Goal: Task Accomplishment & Management: Complete application form

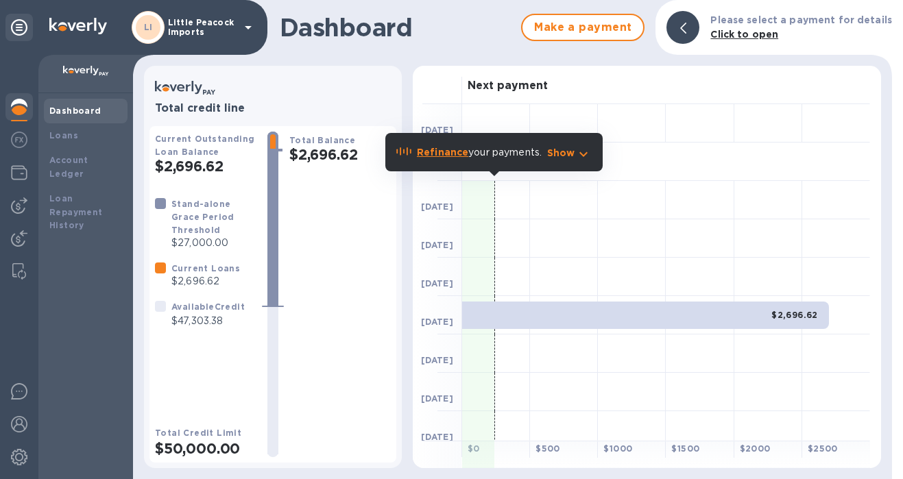
click at [580, 155] on icon "button" at bounding box center [583, 154] width 16 height 16
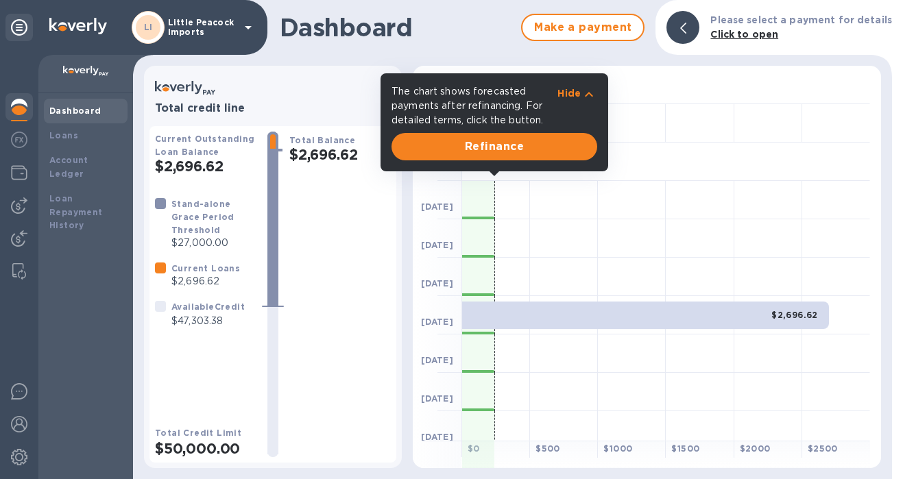
click at [658, 134] on div at bounding box center [632, 123] width 68 height 38
click at [581, 96] on icon "button" at bounding box center [589, 94] width 16 height 16
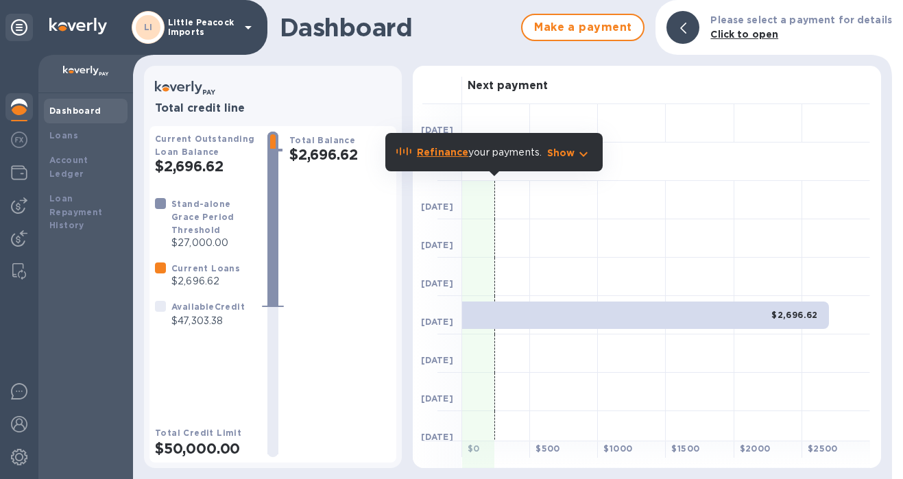
scroll to position [86, 0]
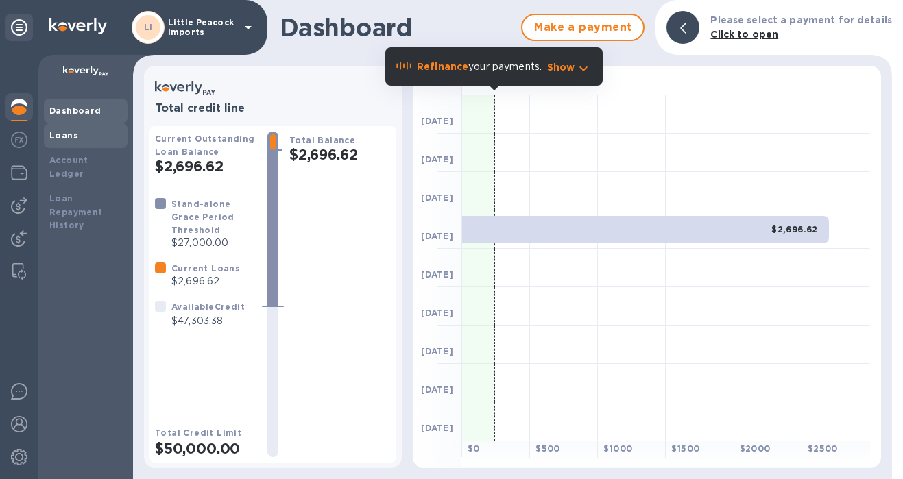
click at [75, 141] on div "Loans" at bounding box center [85, 136] width 73 height 14
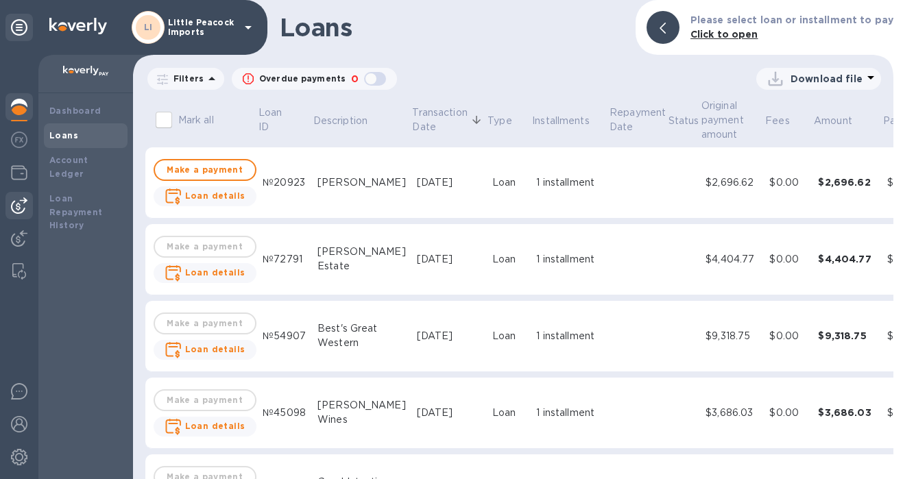
click at [15, 202] on img at bounding box center [19, 205] width 16 height 16
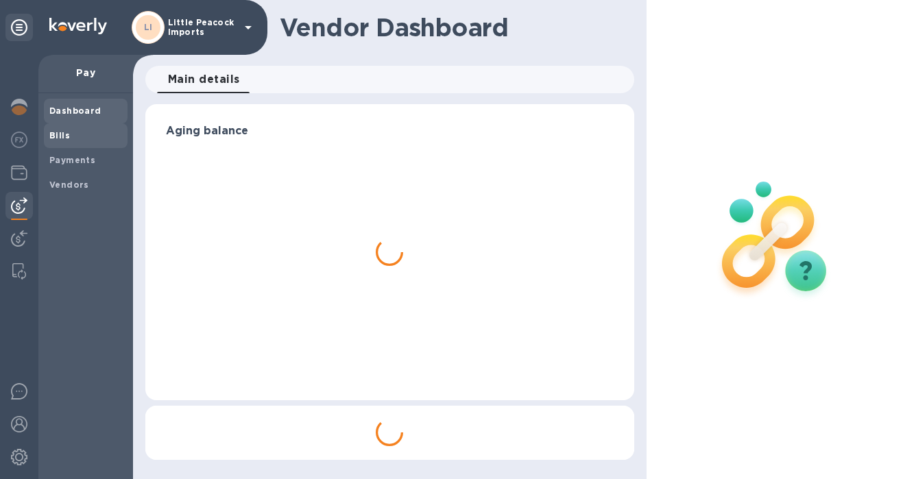
click at [62, 137] on b "Bills" at bounding box center [59, 135] width 21 height 10
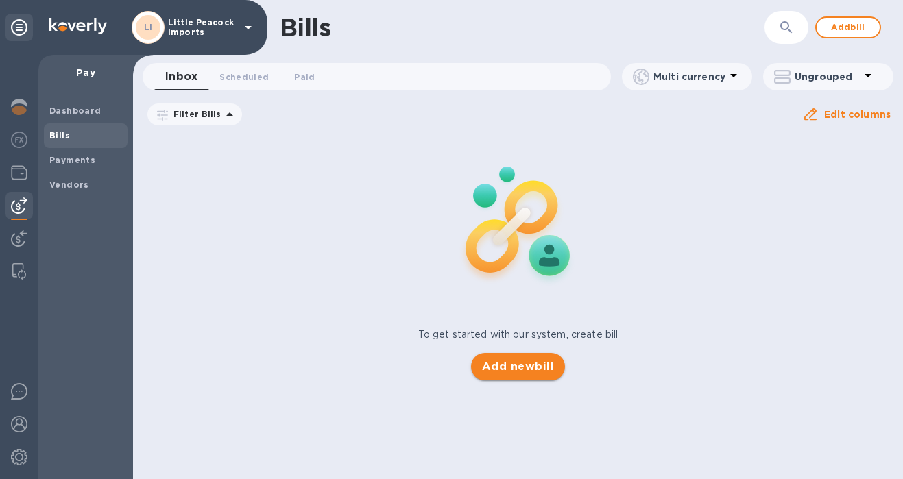
click at [522, 360] on span "Add new bill" at bounding box center [518, 367] width 72 height 16
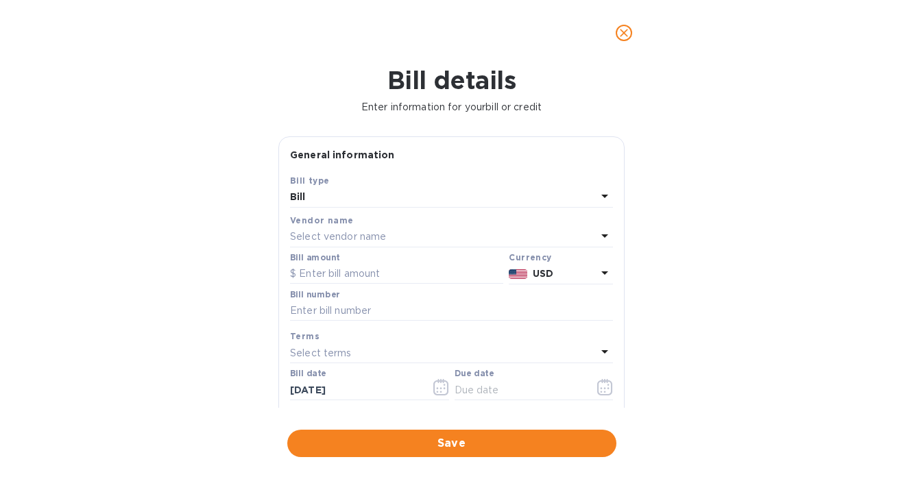
click at [349, 236] on p "Select vendor name" at bounding box center [338, 237] width 96 height 14
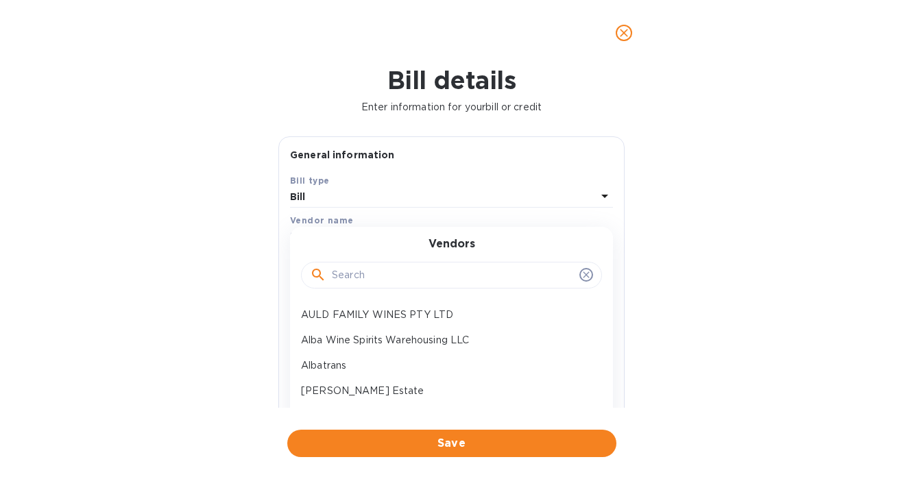
click at [348, 280] on input "text" at bounding box center [453, 275] width 242 height 21
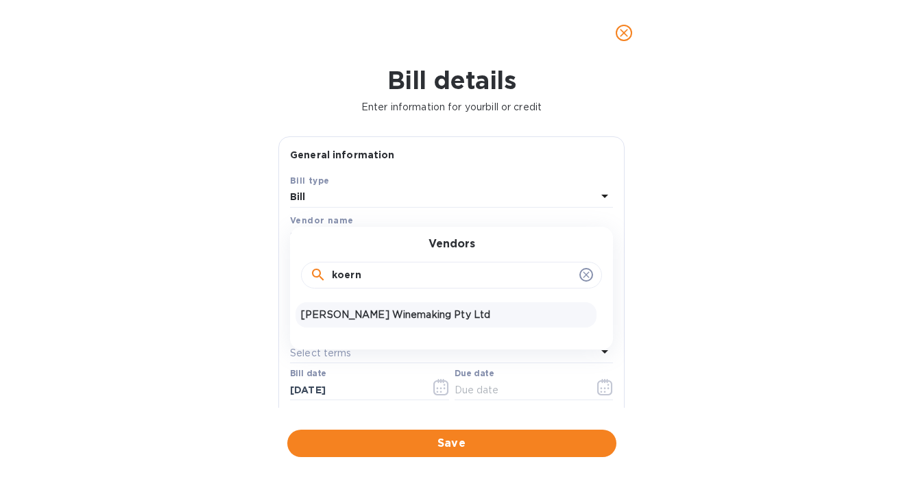
type input "koern"
click at [346, 323] on div "[PERSON_NAME] Winemaking Pty Ltd" at bounding box center [445, 314] width 301 height 25
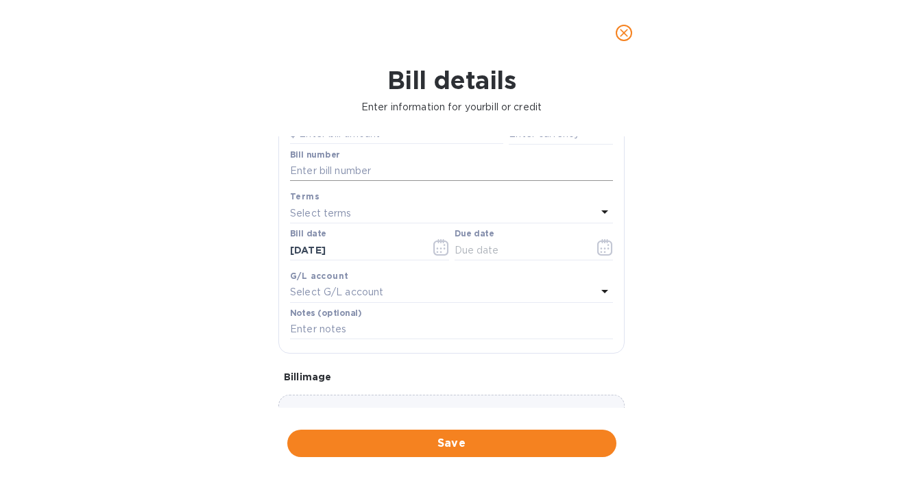
scroll to position [93, 0]
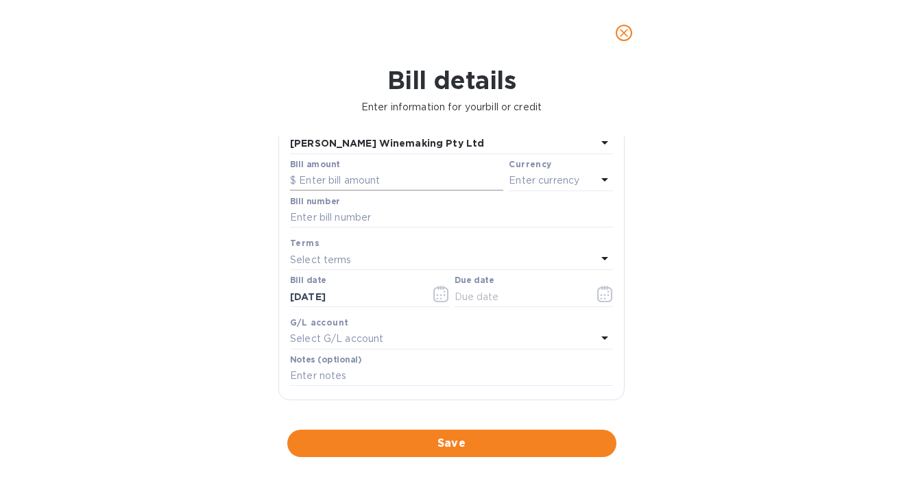
click at [372, 186] on input "text" at bounding box center [396, 181] width 213 height 21
paste input "19,871.65"
type input "19,871.65"
click at [534, 178] on p "Enter currency" at bounding box center [544, 180] width 71 height 14
click at [659, 210] on div "Bill details Enter information for your bill or credit General information Save…" at bounding box center [451, 272] width 903 height 413
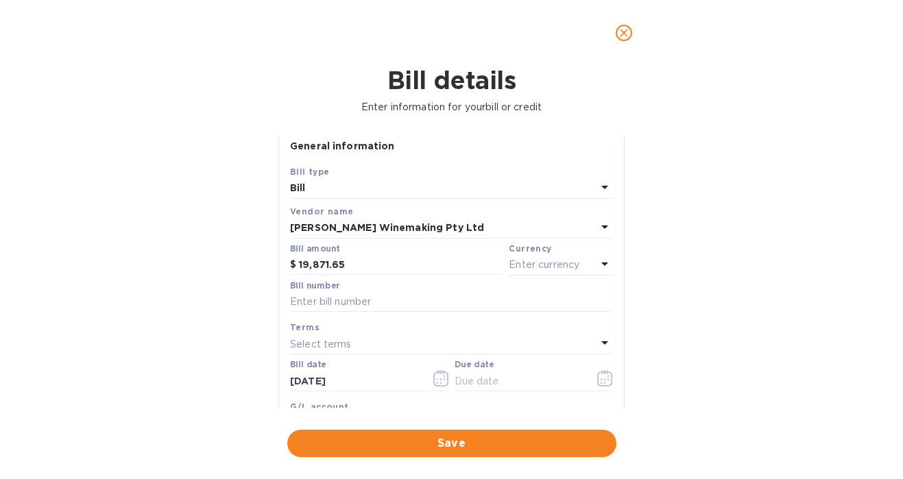
scroll to position [0, 0]
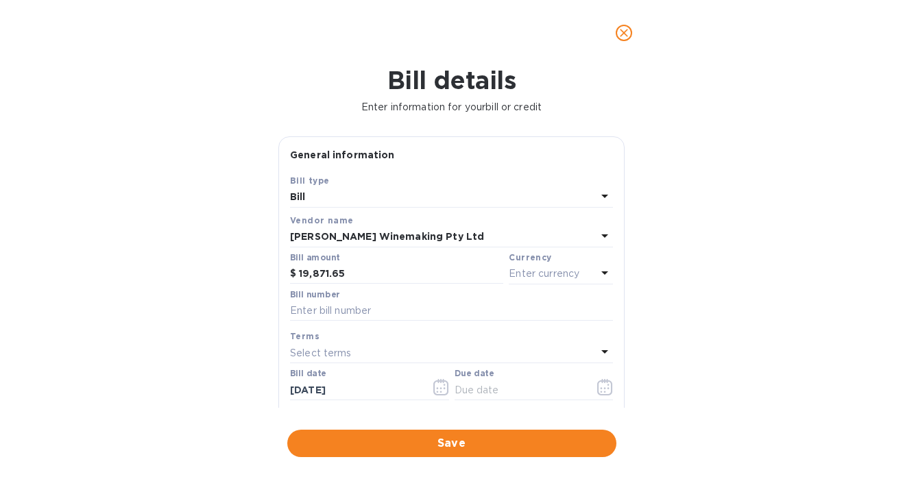
click at [518, 263] on div "Currency" at bounding box center [561, 257] width 104 height 14
click at [519, 274] on p "Enter currency" at bounding box center [544, 274] width 71 height 14
click at [515, 348] on b "Add new receiving method" at bounding box center [499, 344] width 138 height 11
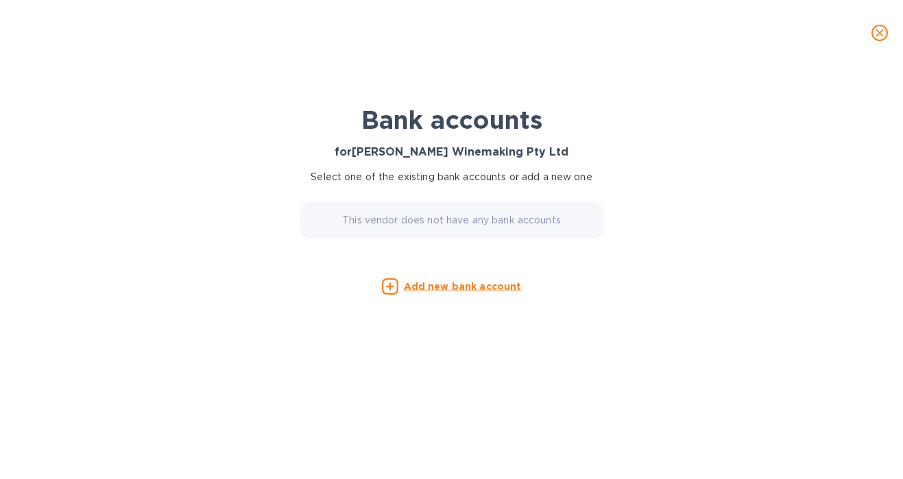
click at [466, 225] on p "This vendor does not have any bank accounts" at bounding box center [451, 220] width 219 height 14
click at [463, 287] on u "Add new bank account" at bounding box center [463, 286] width 118 height 11
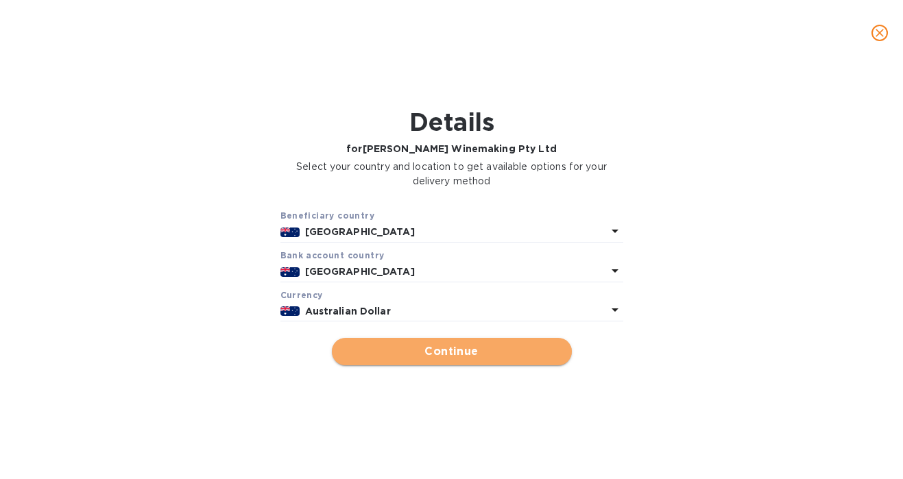
click at [458, 350] on span "Continue" at bounding box center [452, 351] width 218 height 16
type input "[PERSON_NAME] Winemaking Pty Ltd"
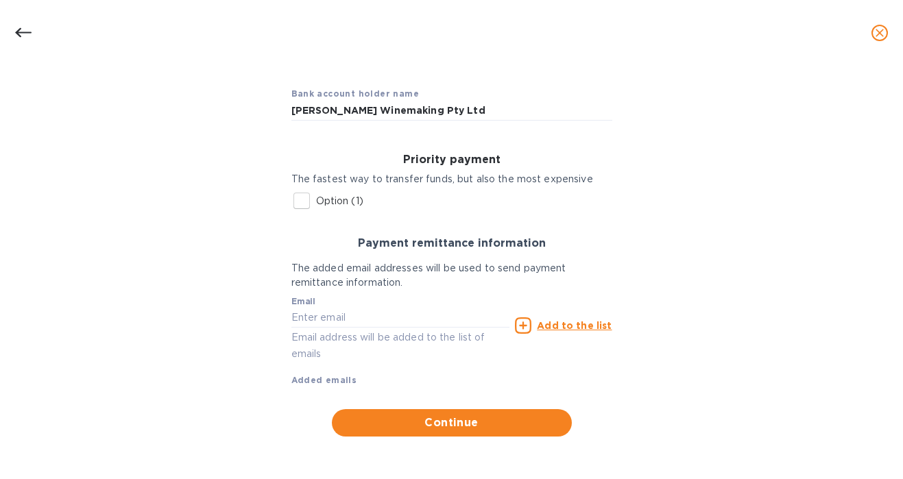
scroll to position [114, 0]
click at [302, 197] on input "Option (1)" at bounding box center [301, 201] width 29 height 29
checkbox input "true"
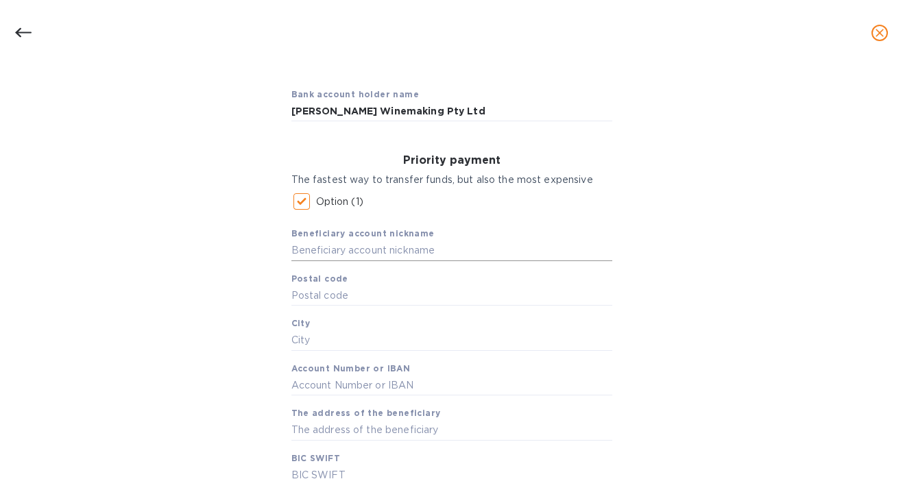
click at [370, 250] on input "text" at bounding box center [451, 251] width 321 height 21
type input "[PERSON_NAME] Winemaking Pty Ltd"
click at [359, 289] on input "text" at bounding box center [451, 295] width 321 height 21
type input "5242"
click at [457, 345] on input "text" at bounding box center [451, 340] width 321 height 21
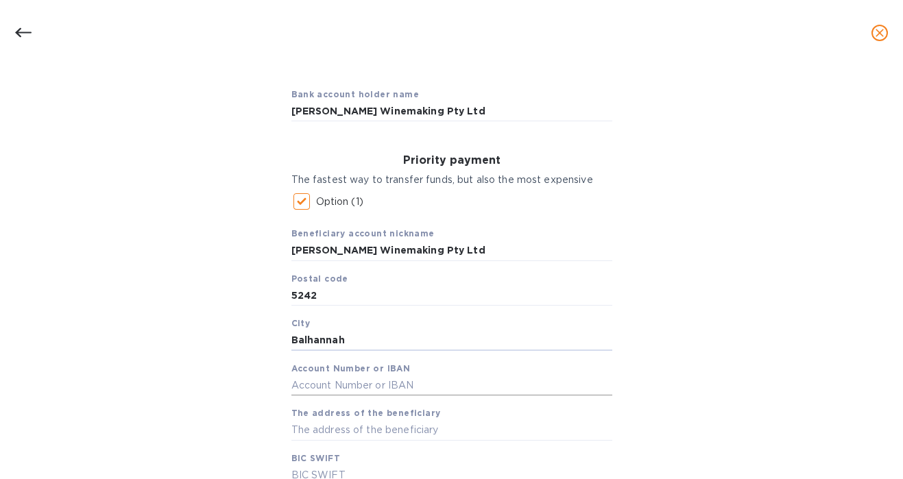
type input "Balhannah"
click at [431, 380] on input "text" at bounding box center [451, 386] width 321 height 21
paste input "035 069"
click at [397, 384] on input "035069" at bounding box center [451, 386] width 321 height 21
paste input "330 454"
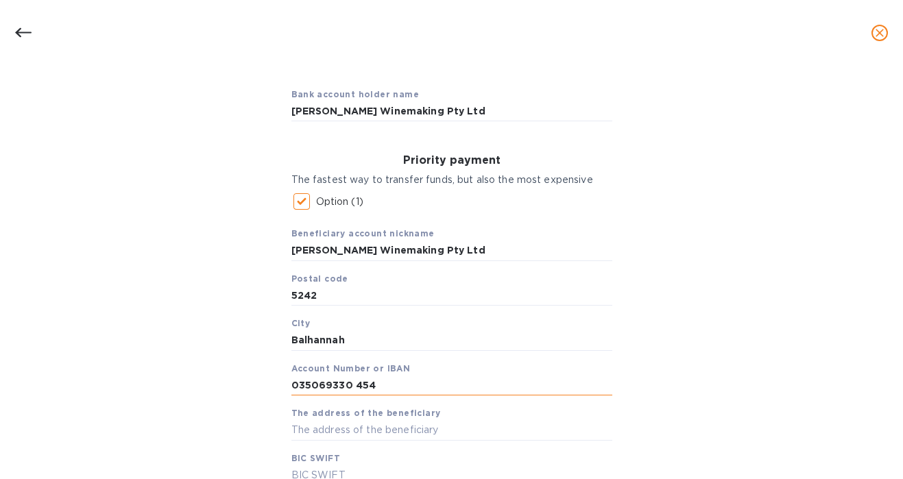
click at [352, 385] on input "035069330 454" at bounding box center [451, 386] width 321 height 21
type input "035069330454"
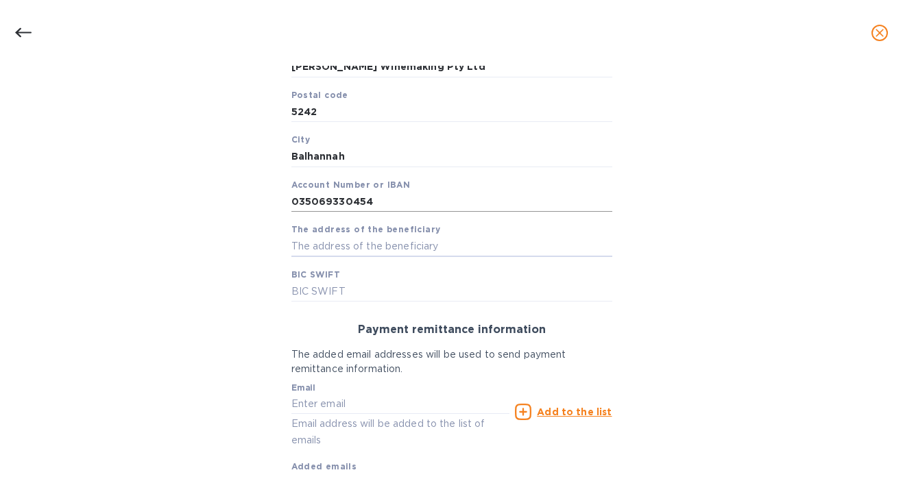
scroll to position [306, 0]
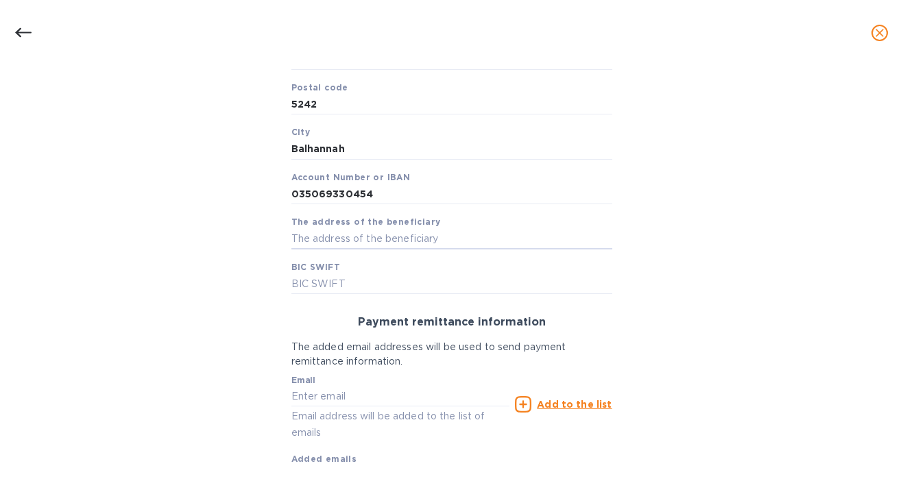
paste input "PO Box 272"
type input "PO Box 272"
click at [422, 281] on input "text" at bounding box center [451, 284] width 321 height 21
paste input "[SWIFT_CODE]"
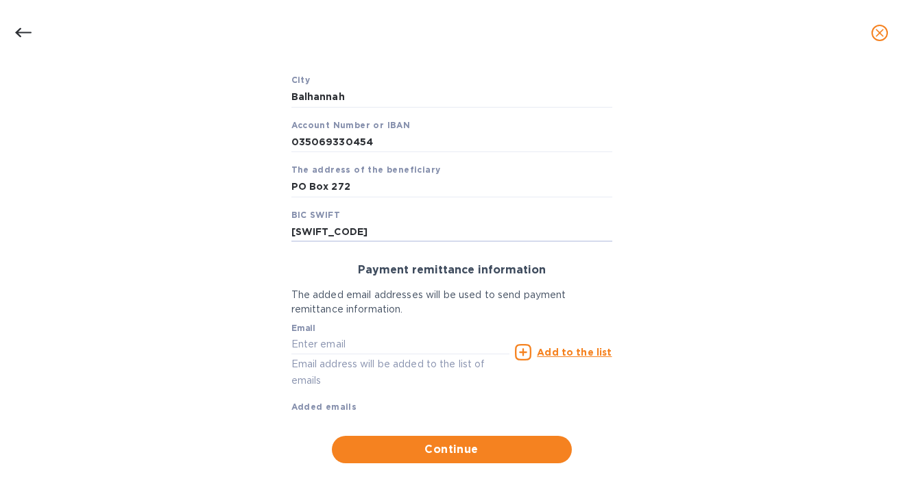
scroll to position [348, 0]
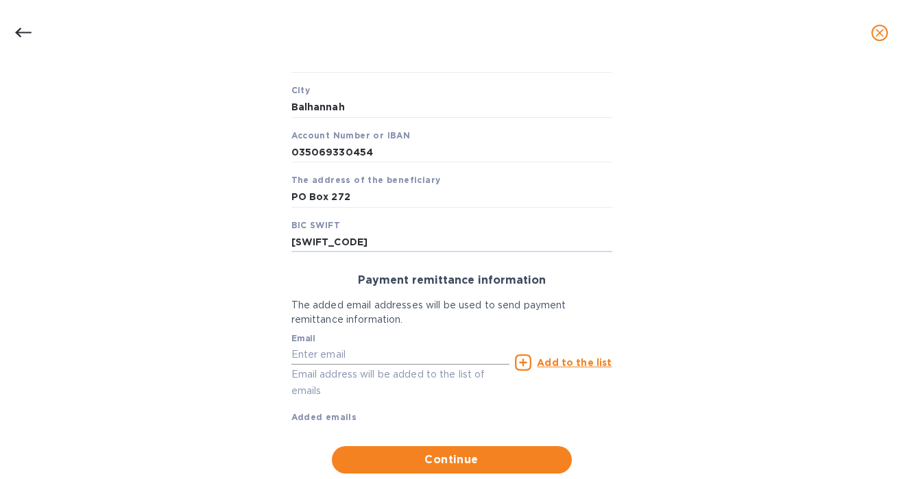
type input "[SWIFT_CODE]"
click at [470, 357] on input "text" at bounding box center [400, 355] width 219 height 21
paste input "[PERSON_NAME][EMAIL_ADDRESS][DOMAIN_NAME]"
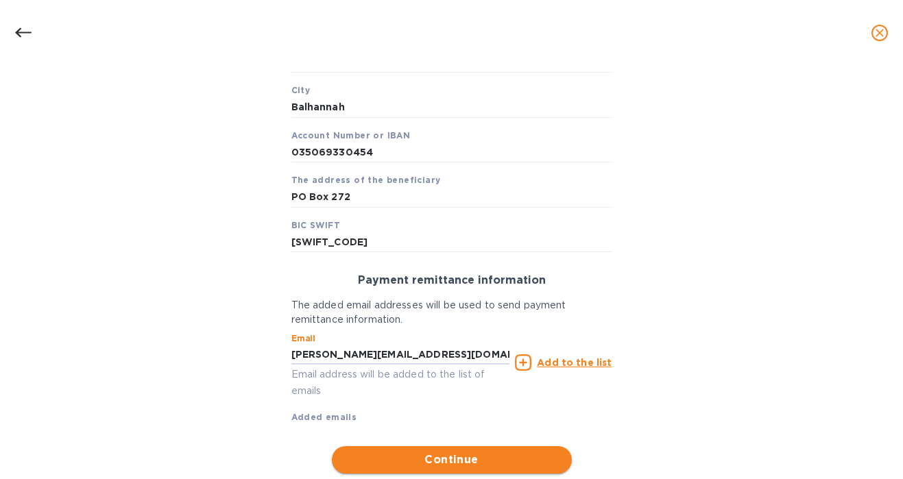
type input "[PERSON_NAME][EMAIL_ADDRESS][DOMAIN_NAME]"
click at [494, 456] on span "Continue" at bounding box center [452, 460] width 218 height 16
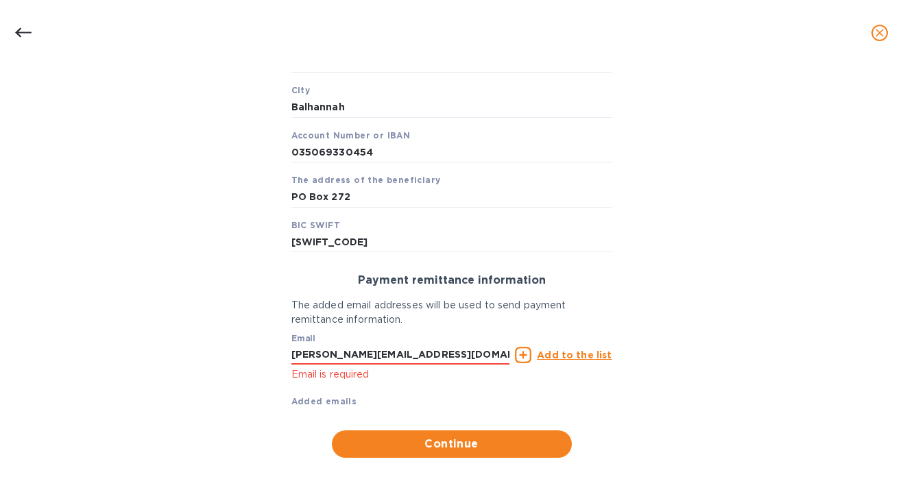
click at [553, 353] on u "Add to the list" at bounding box center [574, 355] width 75 height 11
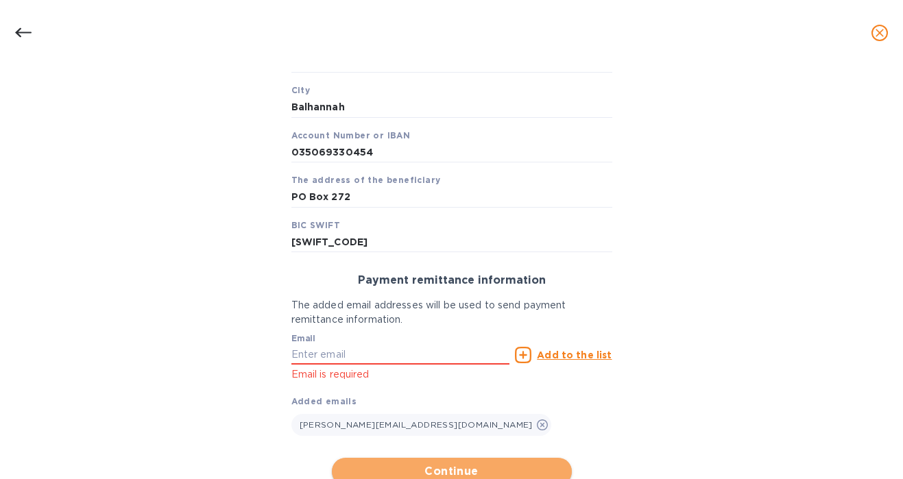
click at [472, 466] on span "Continue" at bounding box center [452, 471] width 218 height 16
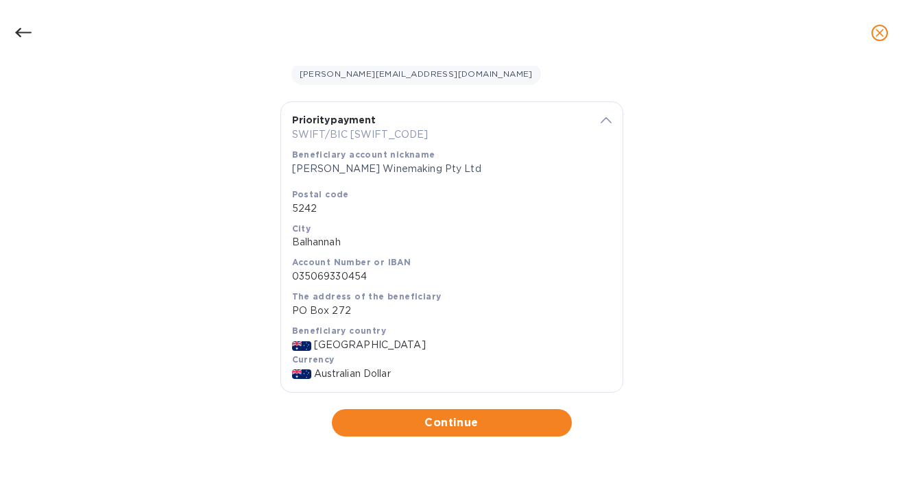
scroll to position [221, 0]
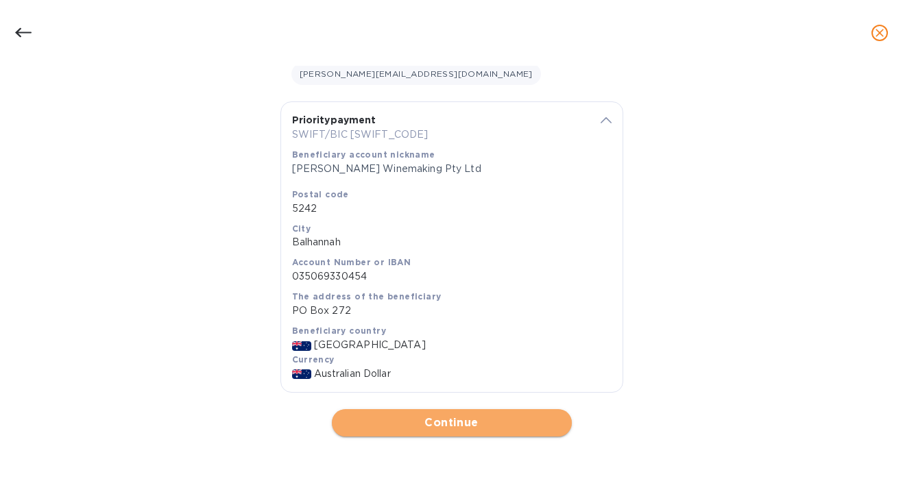
click at [483, 422] on span "Continue" at bounding box center [452, 423] width 218 height 16
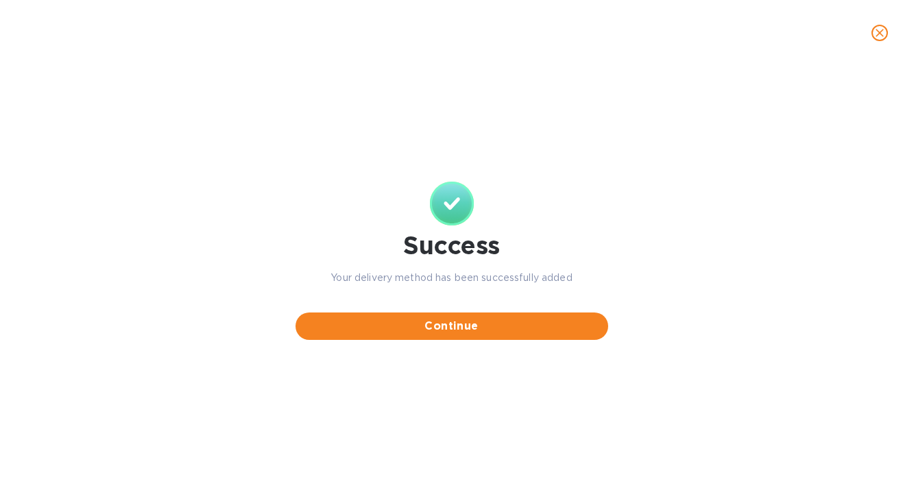
scroll to position [0, 0]
click at [478, 341] on div "Success Your delivery method has been successfully added Continue" at bounding box center [451, 260] width 329 height 175
click at [482, 335] on button "Continue" at bounding box center [451, 326] width 313 height 27
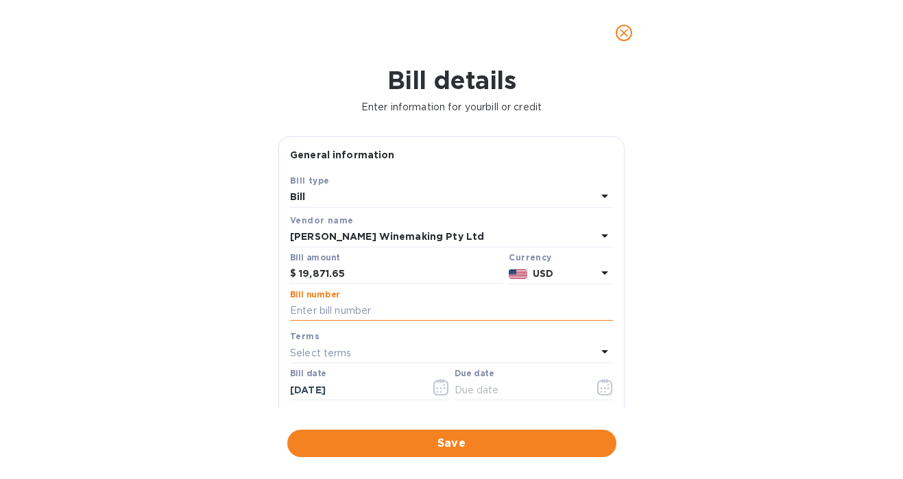
click at [455, 317] on input "text" at bounding box center [451, 311] width 323 height 21
paste input "IN-8746"
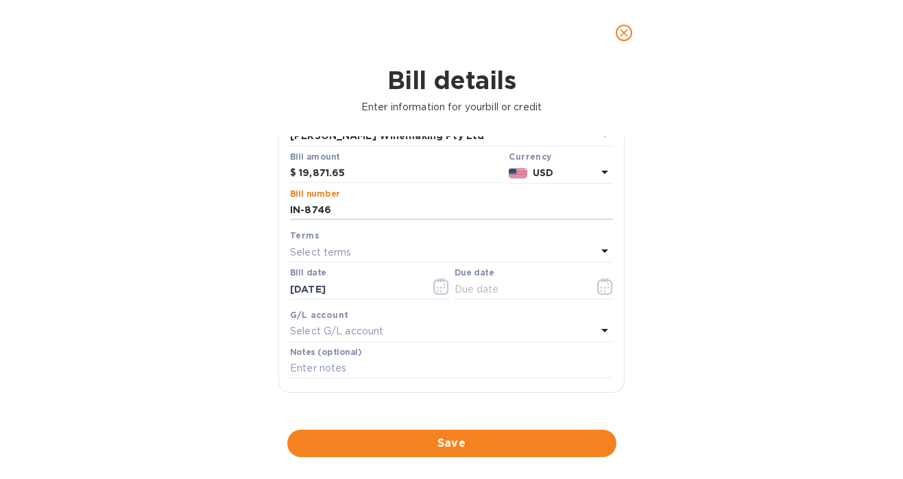
scroll to position [134, 0]
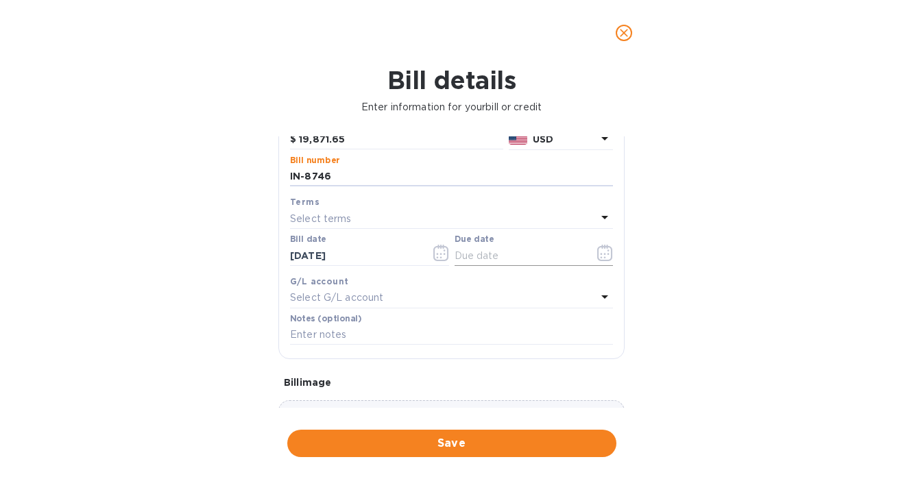
type input "IN-8746"
click at [597, 256] on icon "button" at bounding box center [605, 253] width 16 height 16
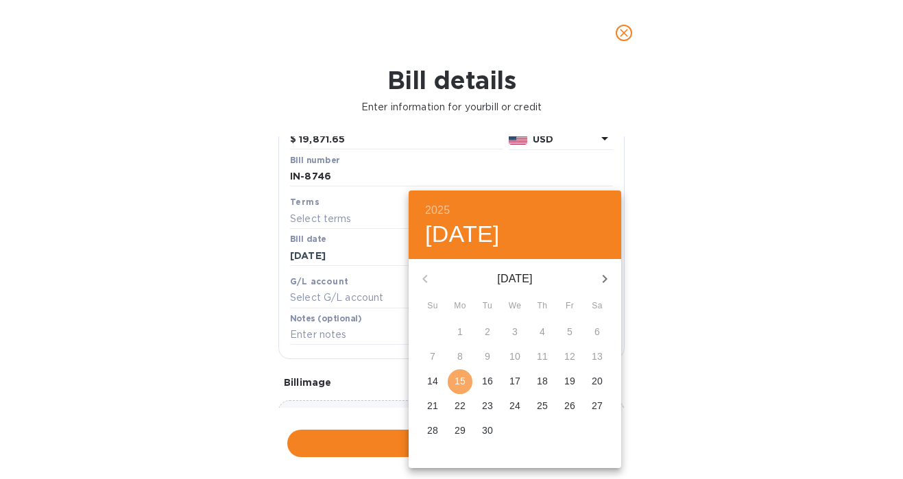
click at [462, 381] on p "15" at bounding box center [460, 381] width 11 height 14
type input "[DATE]"
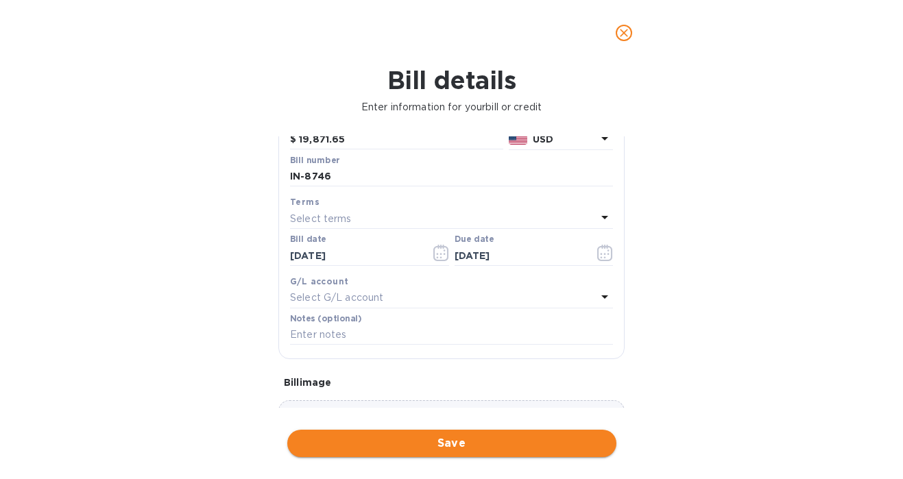
click at [487, 436] on span "Save" at bounding box center [451, 443] width 307 height 16
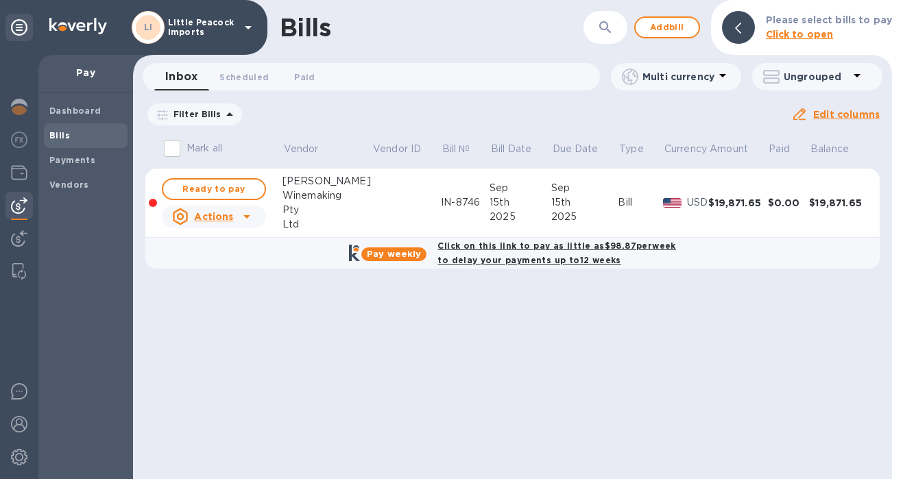
click at [237, 213] on div at bounding box center [247, 217] width 22 height 22
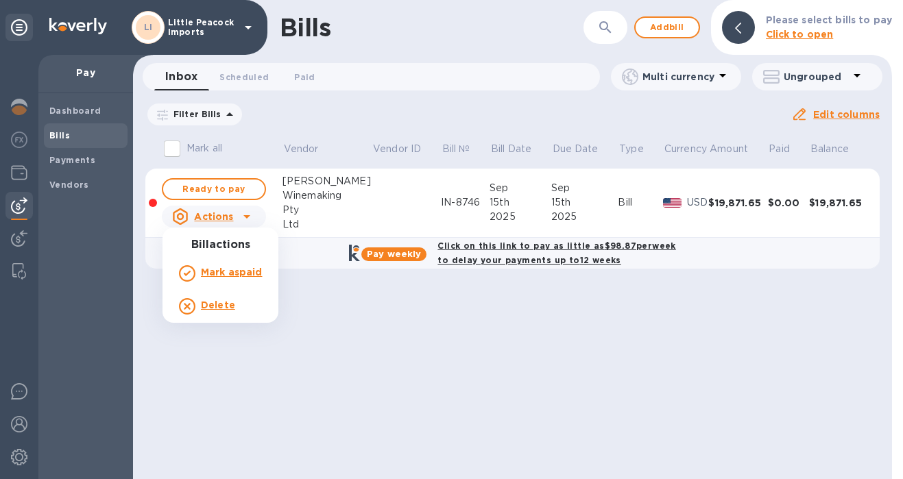
click at [235, 216] on div at bounding box center [451, 239] width 903 height 479
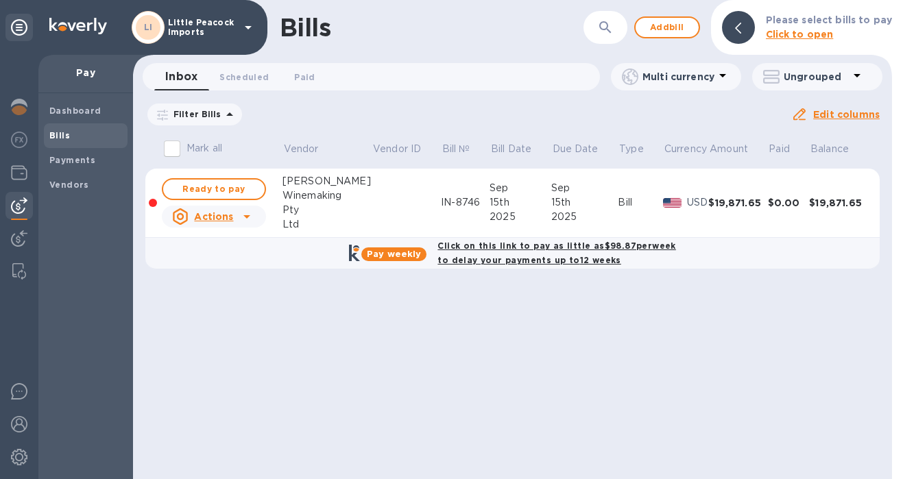
click at [727, 194] on td "$19,871.65" at bounding box center [737, 203] width 59 height 69
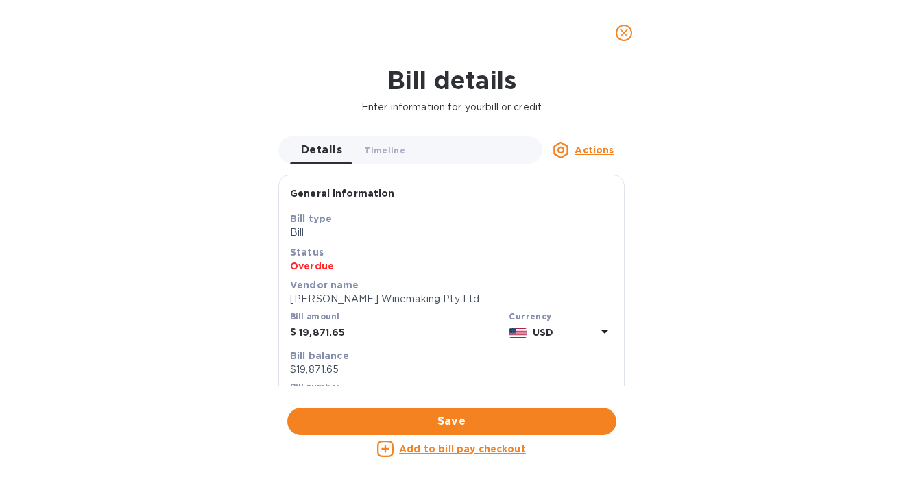
click at [553, 328] on p "USD" at bounding box center [565, 333] width 64 height 14
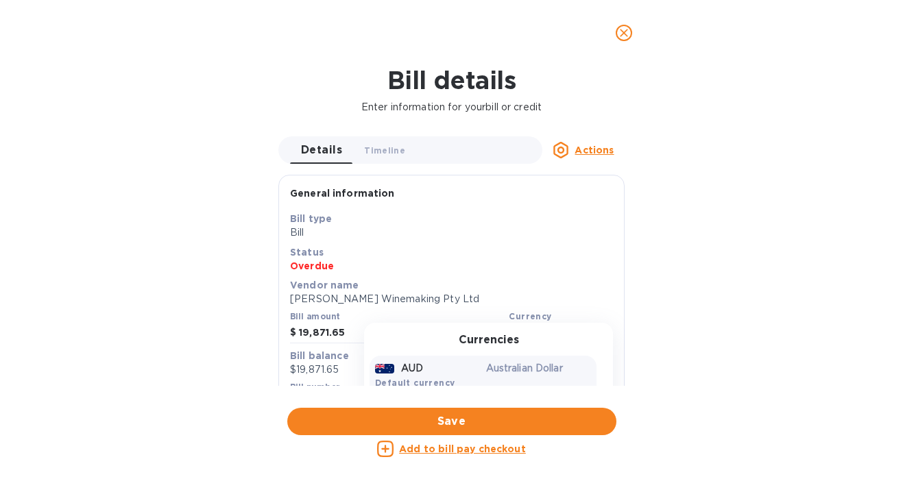
click at [511, 363] on p "Australian Dollar" at bounding box center [539, 368] width 106 height 14
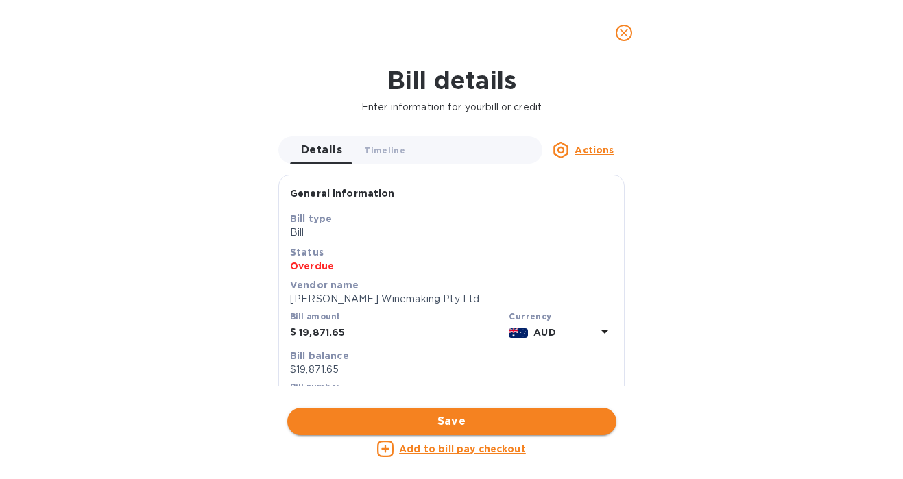
click at [514, 430] on button "Save" at bounding box center [451, 421] width 329 height 27
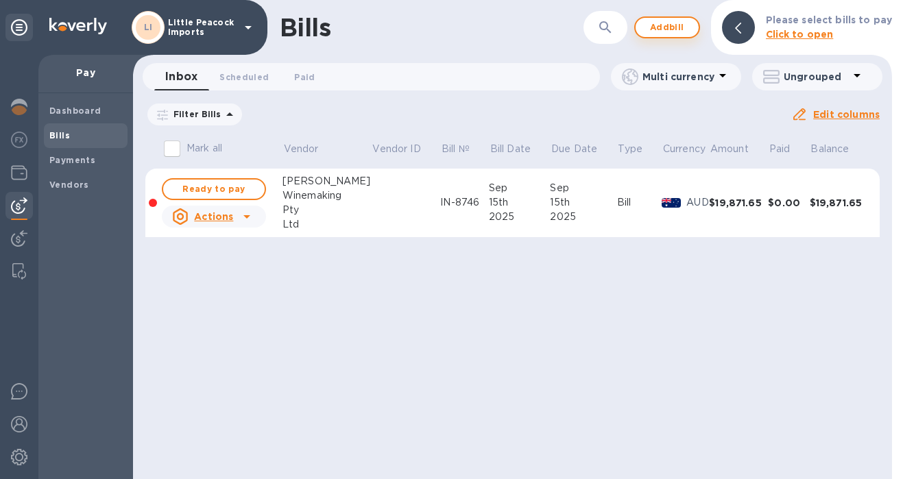
click at [673, 25] on span "Add bill" at bounding box center [667, 27] width 41 height 16
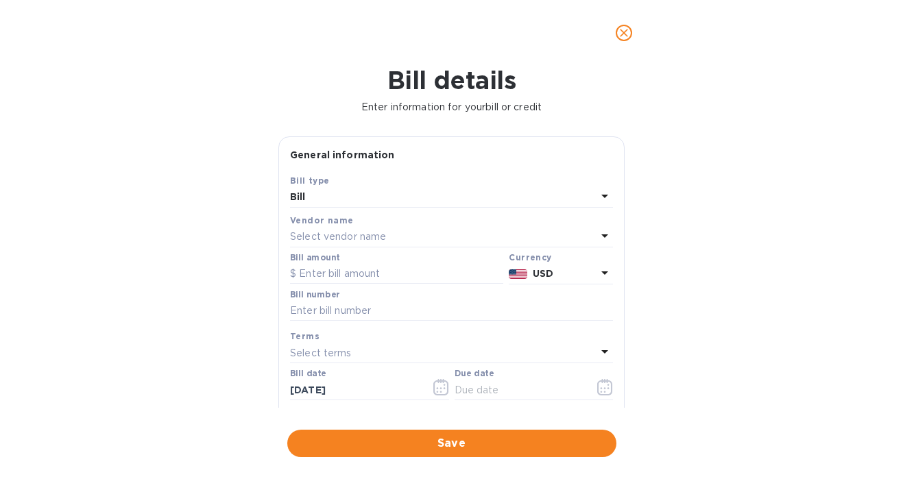
click at [403, 233] on div "Select vendor name" at bounding box center [443, 237] width 306 height 19
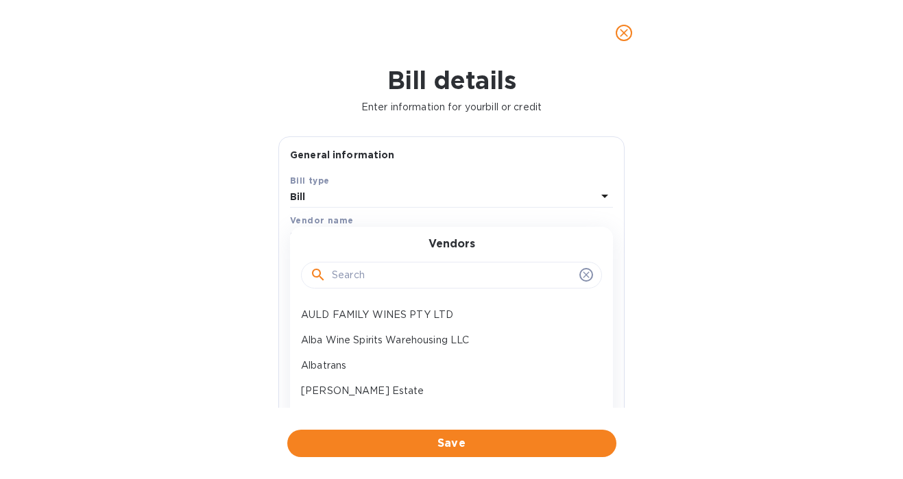
click at [368, 270] on input "text" at bounding box center [453, 275] width 242 height 21
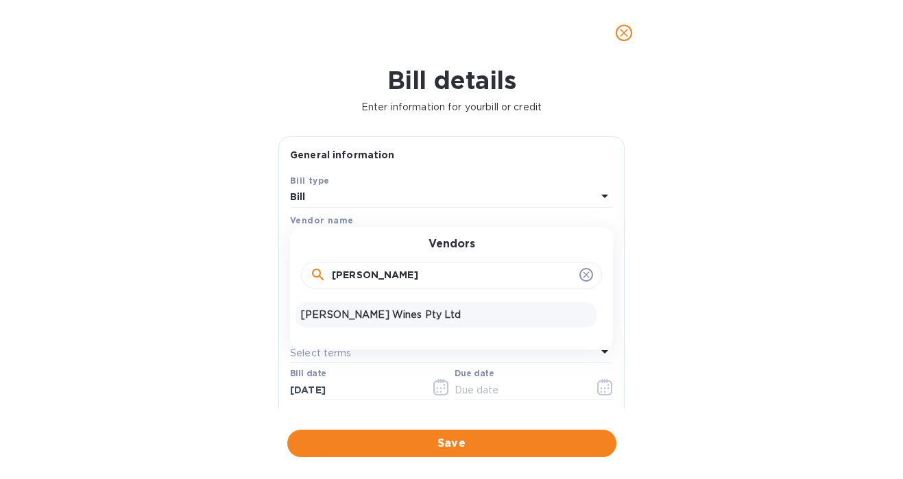
type input "[PERSON_NAME]"
click at [355, 316] on p "[PERSON_NAME] Wines Pty Ltd" at bounding box center [446, 315] width 290 height 14
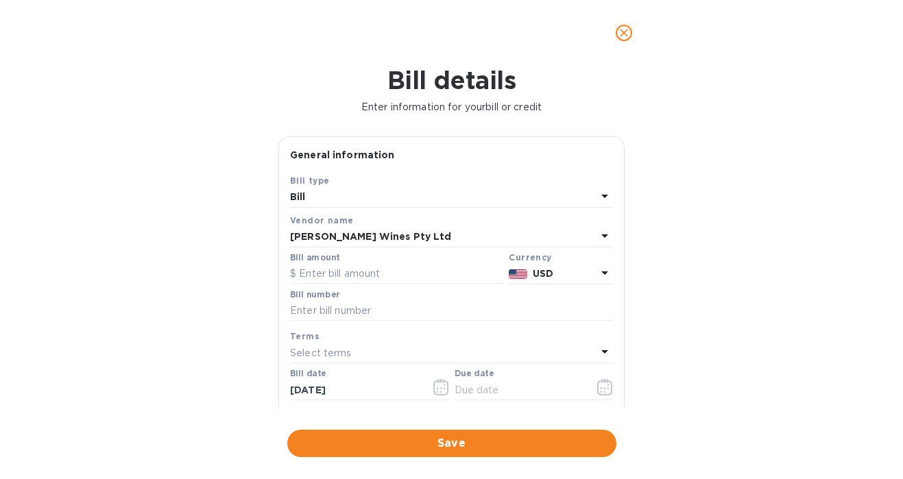
click at [407, 350] on div "Select terms" at bounding box center [443, 352] width 306 height 19
click at [383, 312] on input "text" at bounding box center [451, 311] width 323 height 21
paste input "145545"
type input "145545"
click at [365, 268] on input "text" at bounding box center [396, 274] width 213 height 21
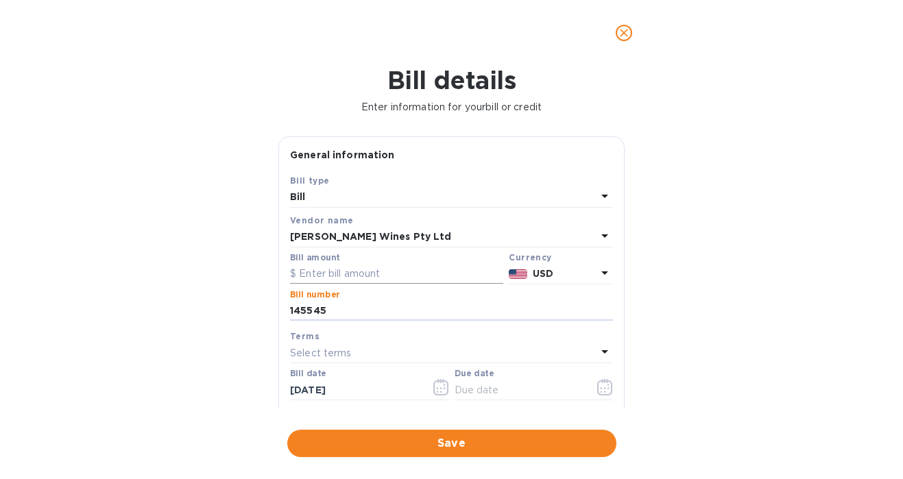
paste input "17,850.80"
type input "17,850.80"
click at [577, 275] on p "USD" at bounding box center [565, 274] width 64 height 14
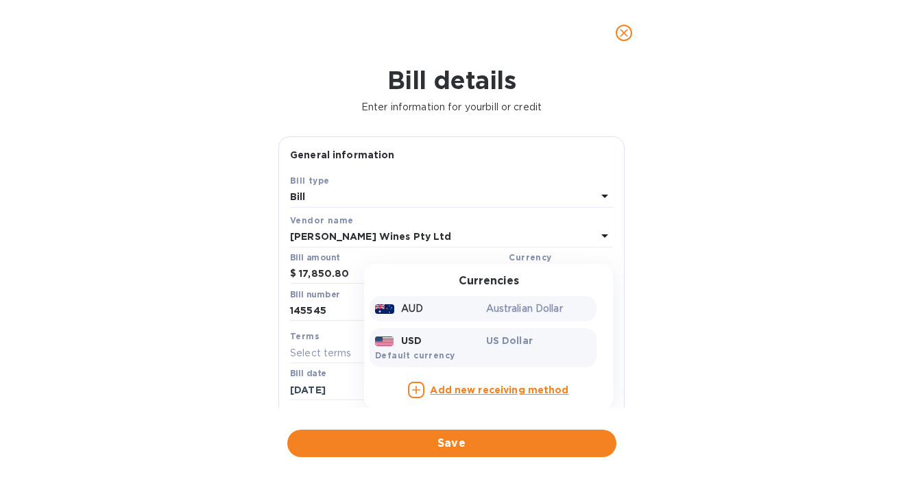
click at [544, 313] on p "Australian Dollar" at bounding box center [539, 309] width 106 height 14
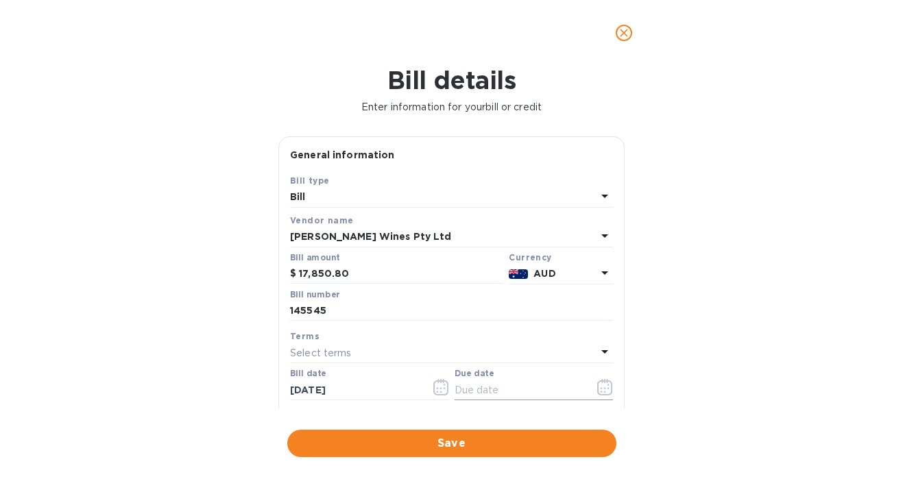
click at [600, 384] on icon "button" at bounding box center [605, 387] width 16 height 16
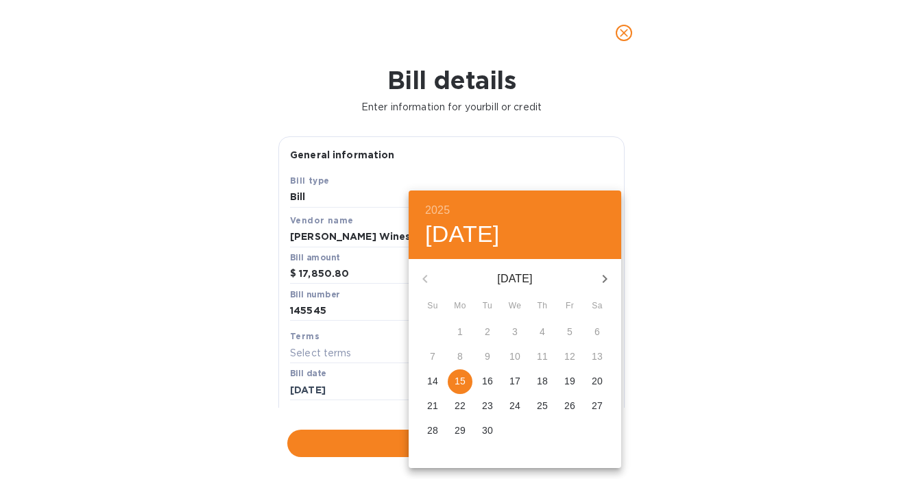
click at [461, 381] on p "15" at bounding box center [460, 381] width 11 height 14
type input "[DATE]"
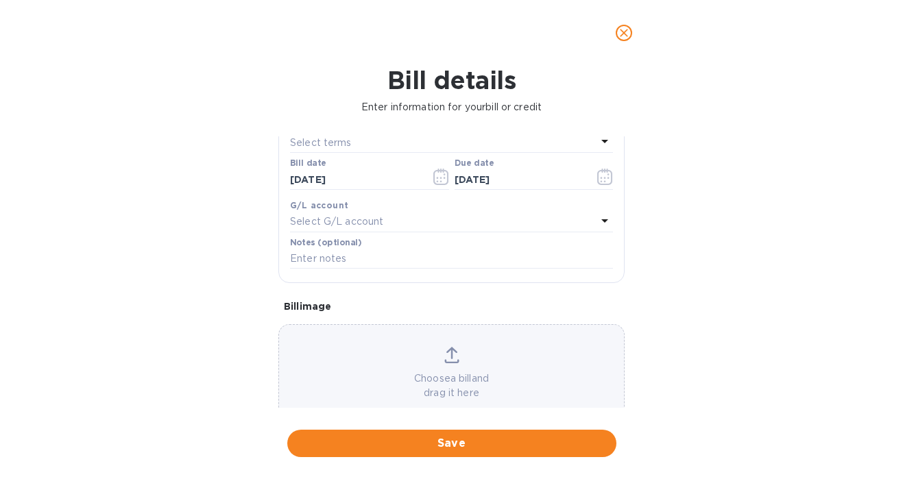
scroll to position [244, 0]
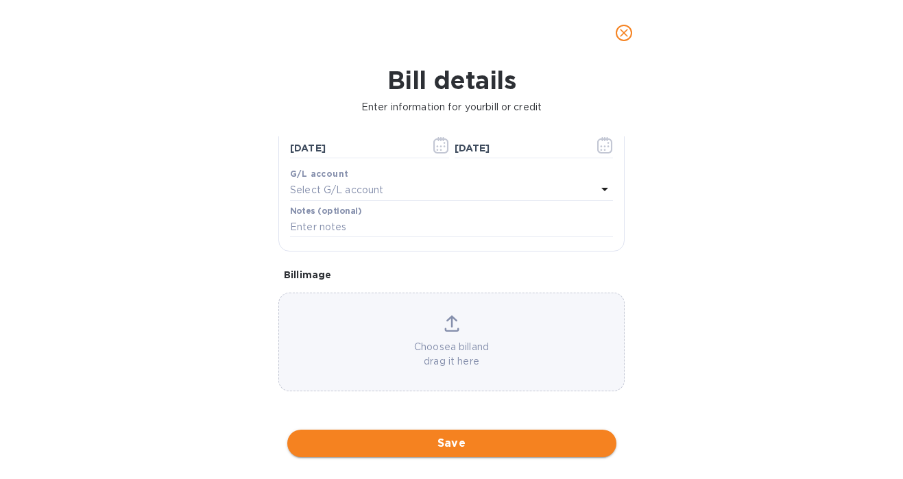
click at [527, 446] on span "Save" at bounding box center [451, 443] width 307 height 16
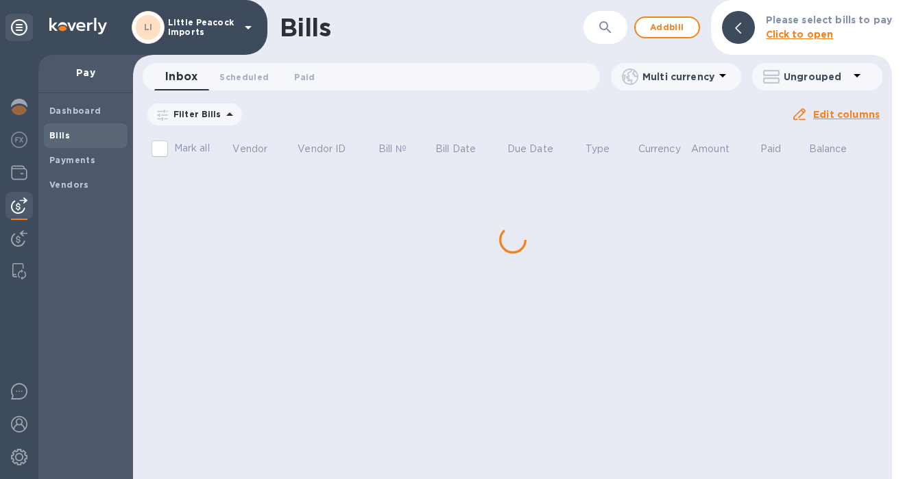
click at [176, 152] on p "Mark all" at bounding box center [192, 148] width 36 height 14
click at [174, 152] on input "Mark all" at bounding box center [159, 148] width 29 height 29
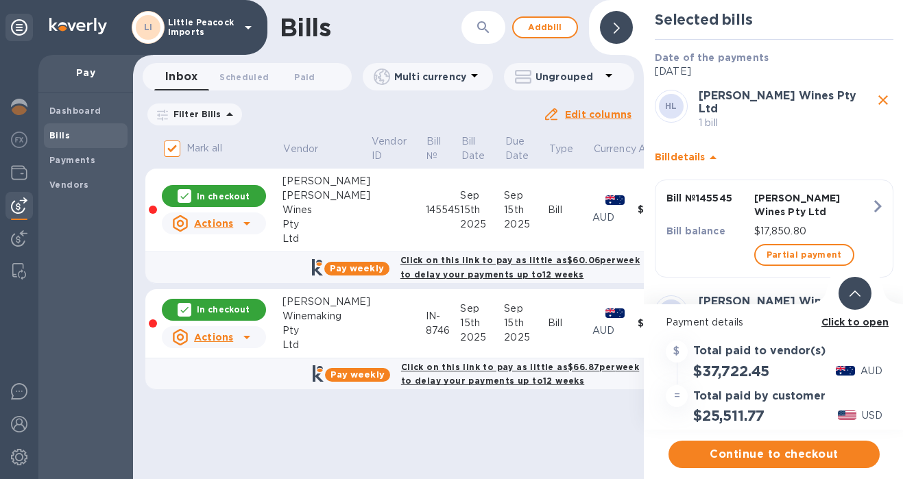
click at [172, 152] on input "Mark all" at bounding box center [172, 148] width 29 height 29
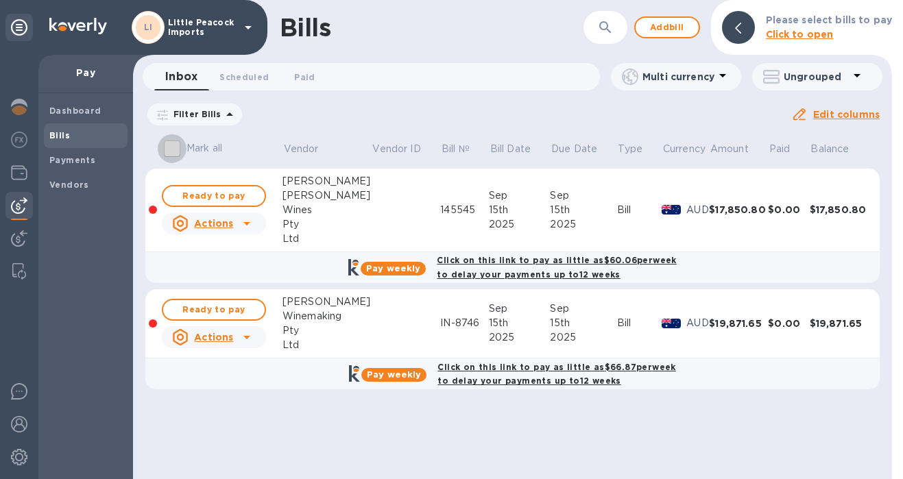
click at [175, 149] on input "Mark all" at bounding box center [172, 148] width 29 height 29
checkbox input "true"
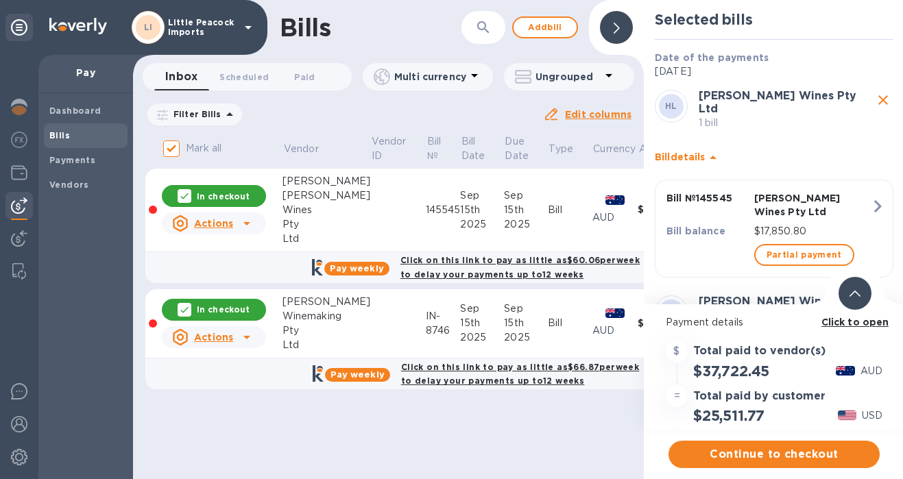
click at [857, 293] on icon at bounding box center [854, 294] width 11 height 6
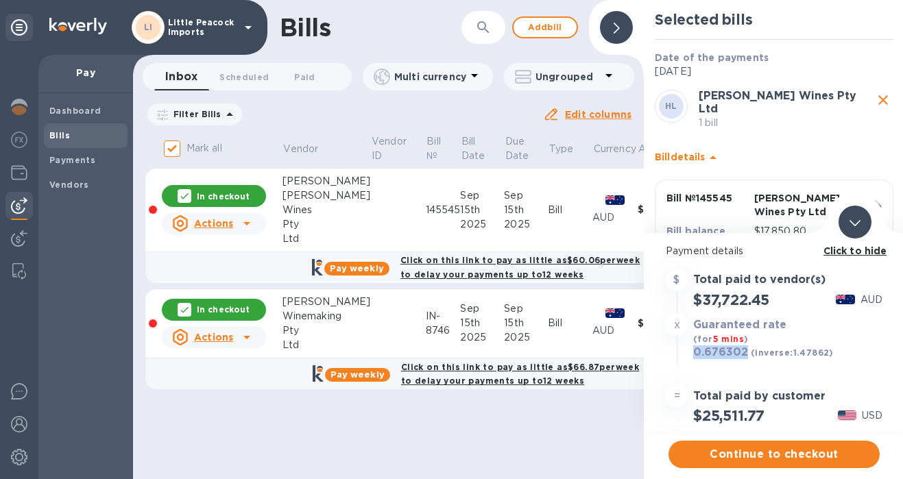
drag, startPoint x: 694, startPoint y: 375, endPoint x: 745, endPoint y: 375, distance: 51.4
click at [745, 360] on h3 "0.676302" at bounding box center [720, 353] width 55 height 14
copy h3 "0.676302"
click at [790, 458] on span "Continue to checkout" at bounding box center [773, 454] width 189 height 16
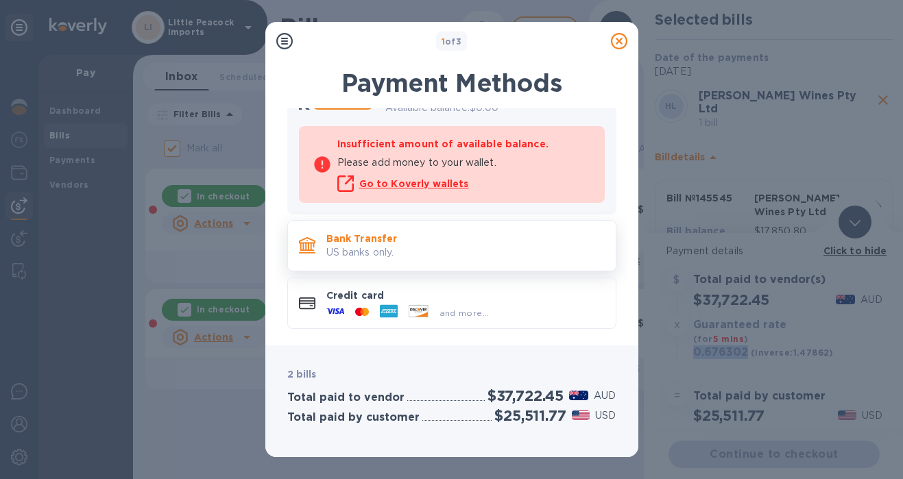
scroll to position [0, 0]
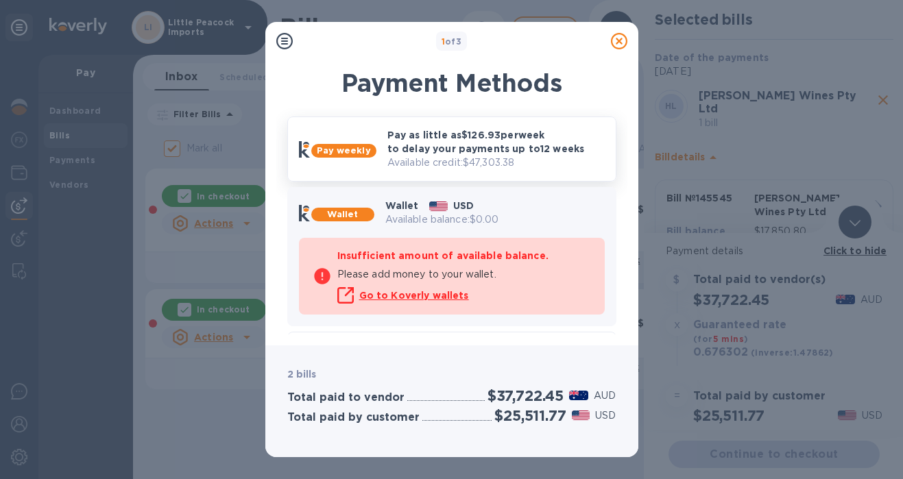
click at [457, 152] on p "Pay as little as $126.93 per week to delay your payments up to 12 weeks" at bounding box center [495, 141] width 217 height 27
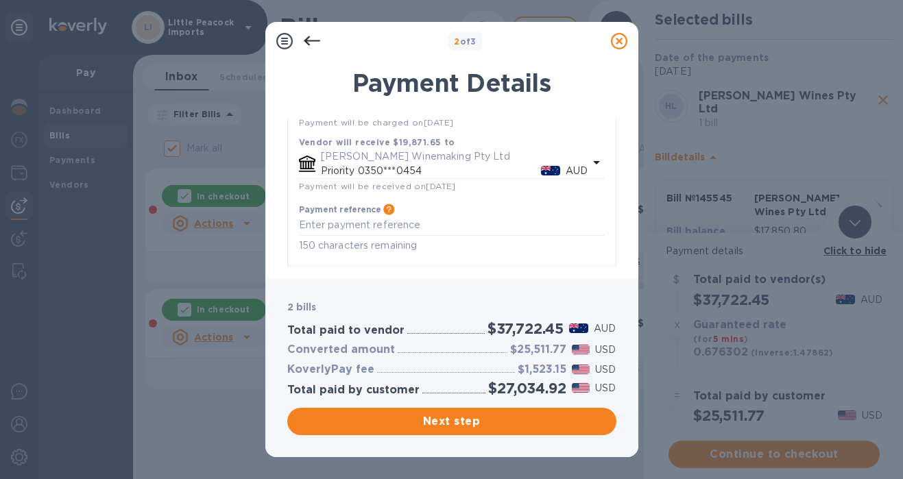
scroll to position [968, 0]
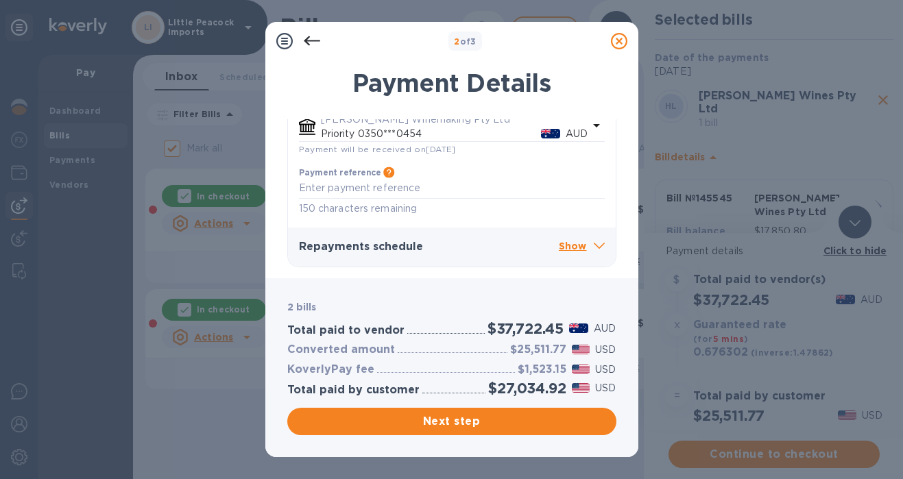
click at [570, 245] on p "Show" at bounding box center [582, 247] width 46 height 17
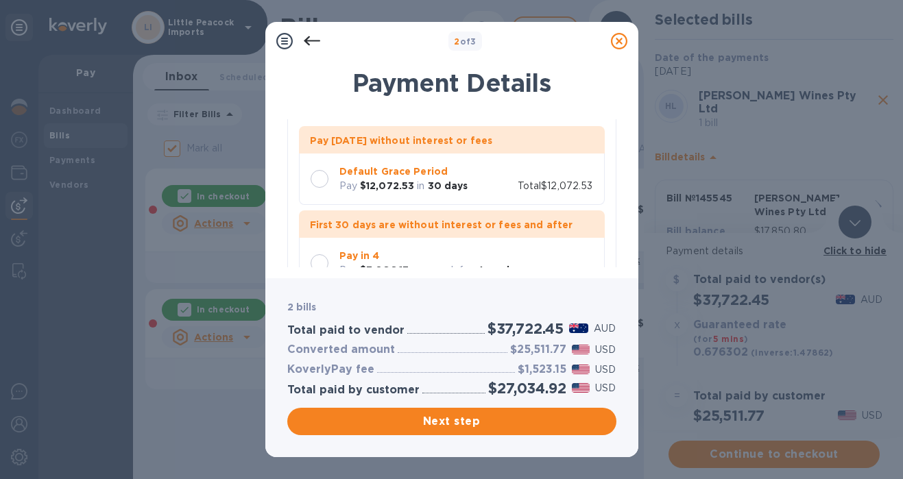
scroll to position [92, 0]
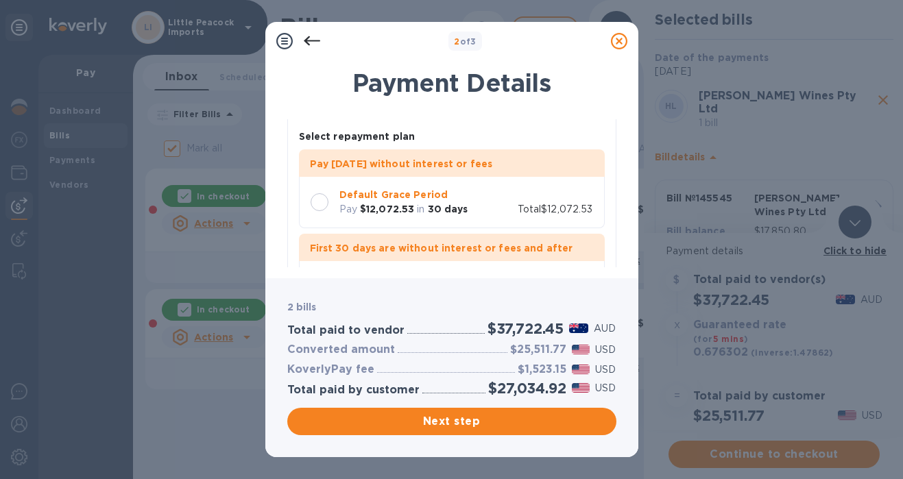
click at [319, 202] on div at bounding box center [320, 202] width 18 height 18
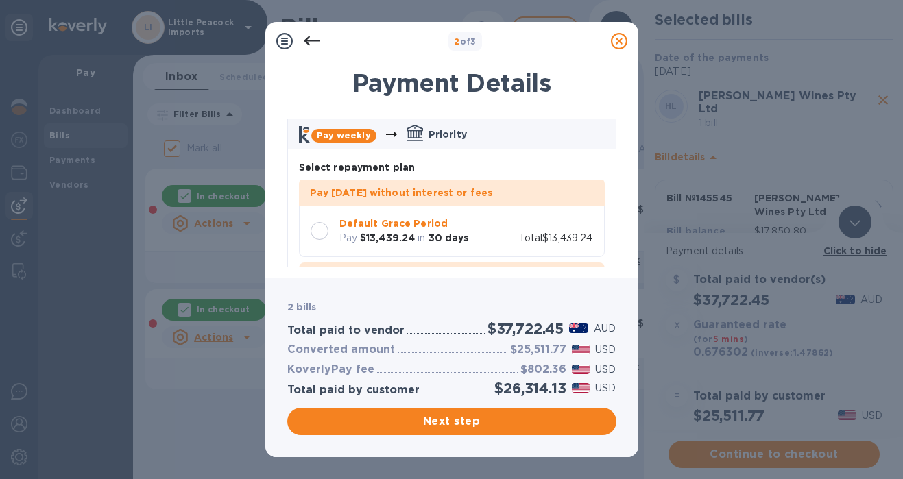
scroll to position [0, 0]
click at [319, 233] on div at bounding box center [320, 233] width 18 height 18
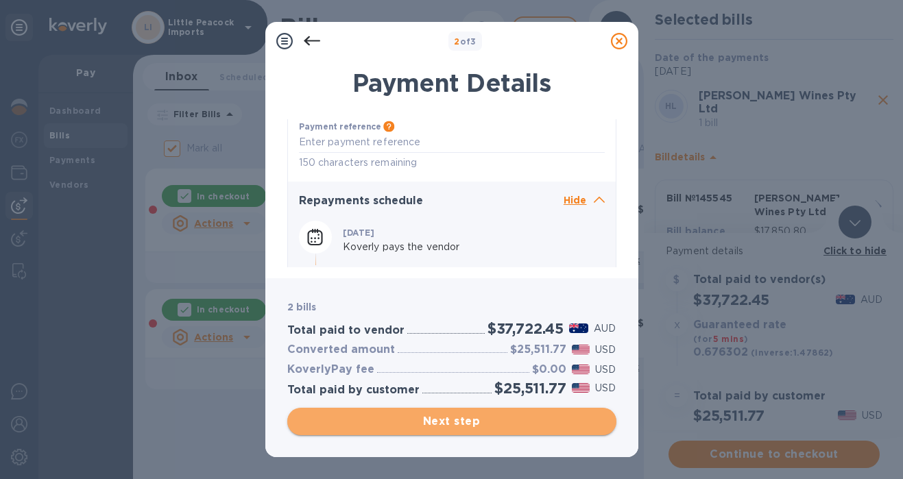
click at [518, 426] on span "Next step" at bounding box center [451, 421] width 307 height 16
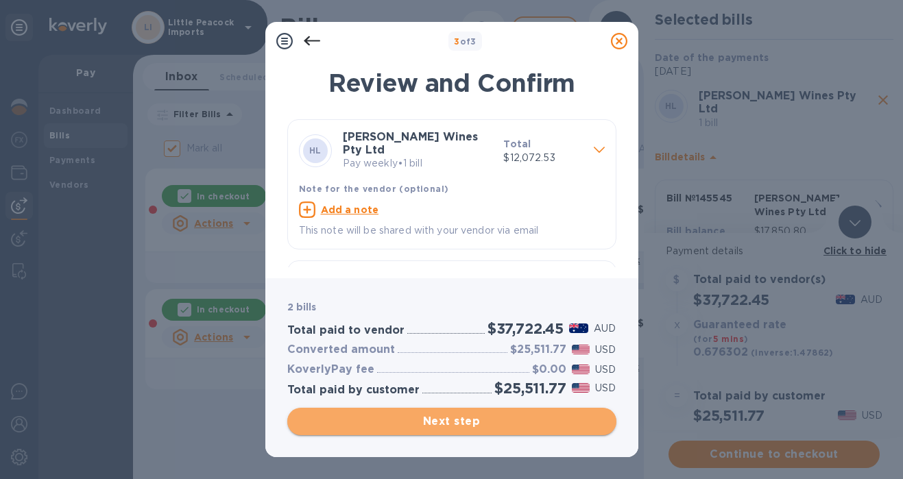
click at [554, 421] on span "Next step" at bounding box center [451, 421] width 307 height 16
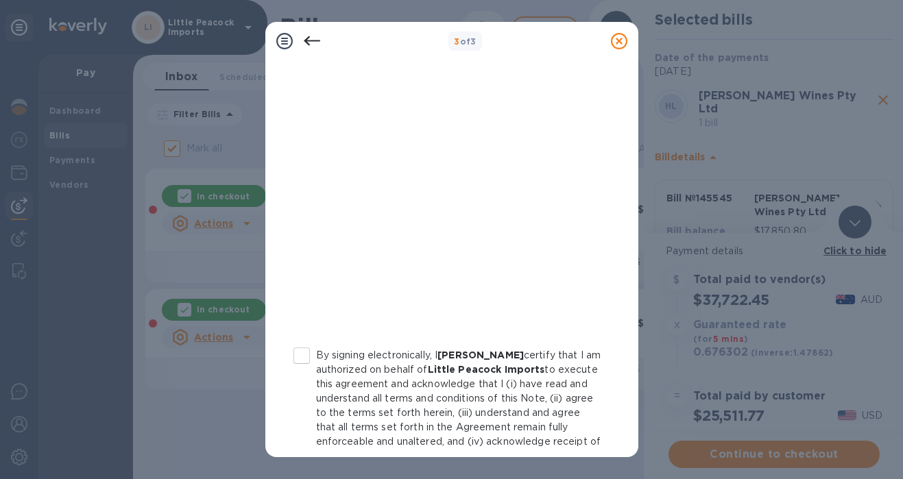
scroll to position [301, 0]
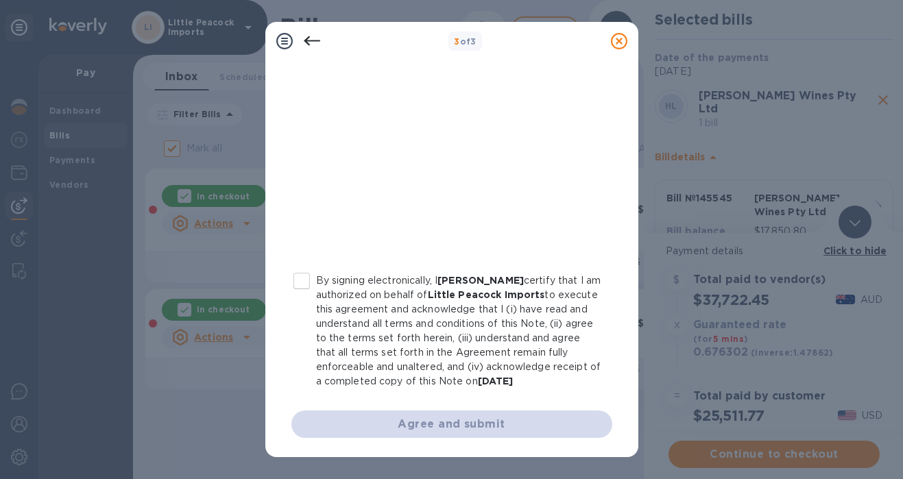
click at [307, 267] on input "By signing electronically, I [PERSON_NAME] certify that I am authorized on beha…" at bounding box center [301, 281] width 29 height 29
checkbox input "true"
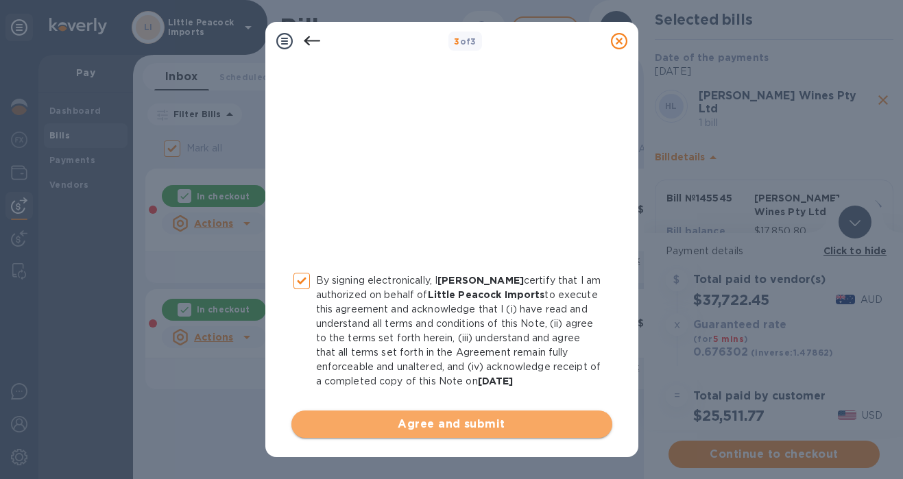
click at [472, 420] on span "Agree and submit" at bounding box center [451, 424] width 299 height 16
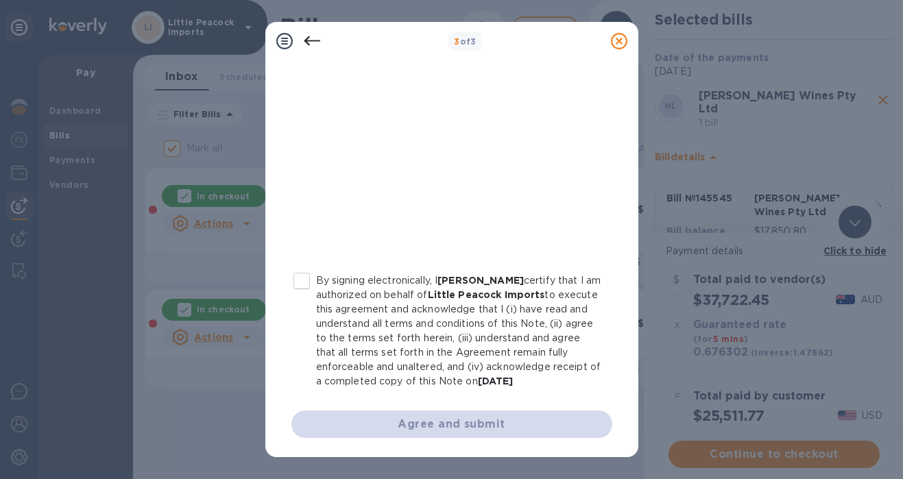
click at [304, 267] on input "By signing electronically, I [PERSON_NAME] certify that I am authorized on beha…" at bounding box center [301, 281] width 29 height 29
checkbox input "true"
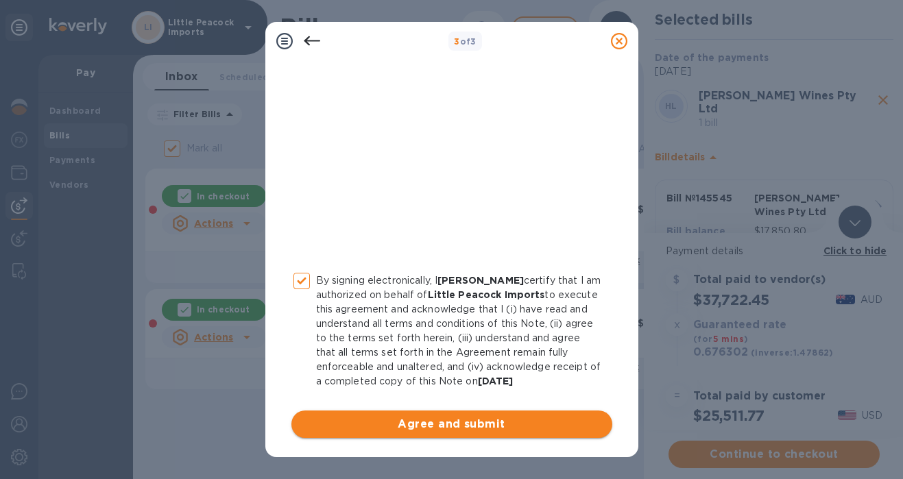
click at [438, 425] on span "Agree and submit" at bounding box center [451, 424] width 299 height 16
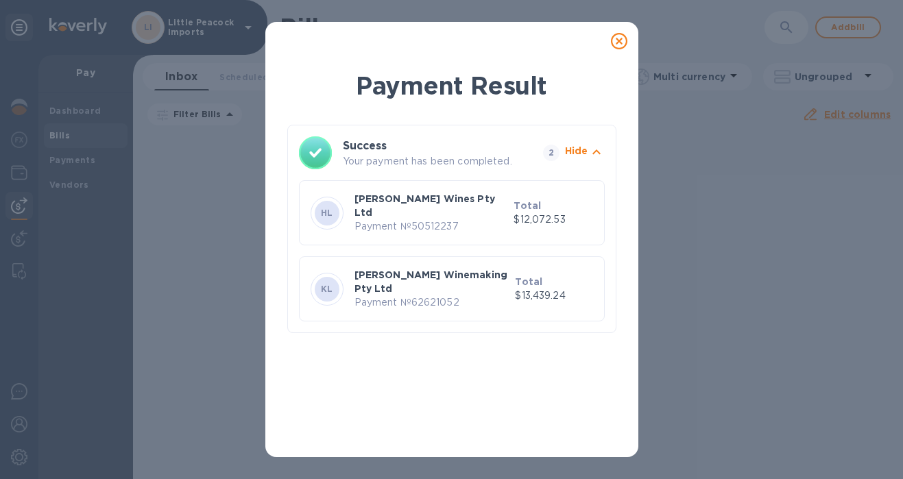
click at [623, 43] on icon at bounding box center [619, 41] width 16 height 16
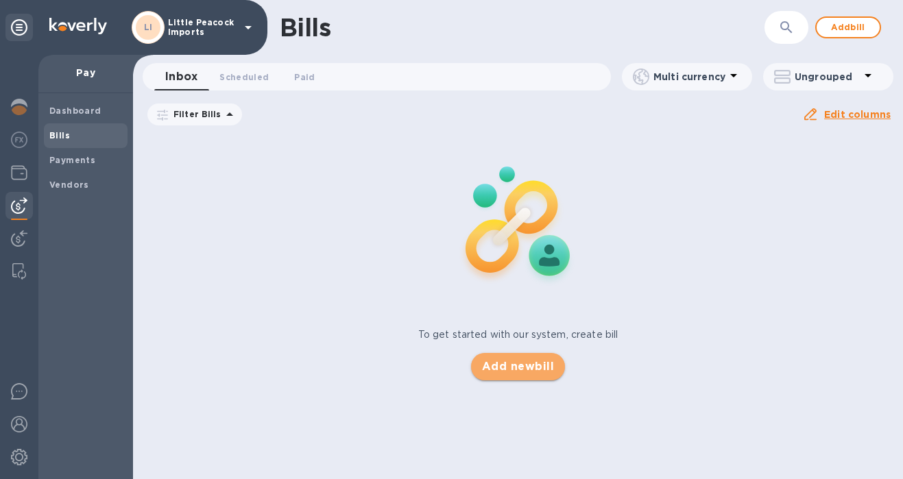
click at [530, 359] on span "Add new bill" at bounding box center [518, 367] width 72 height 16
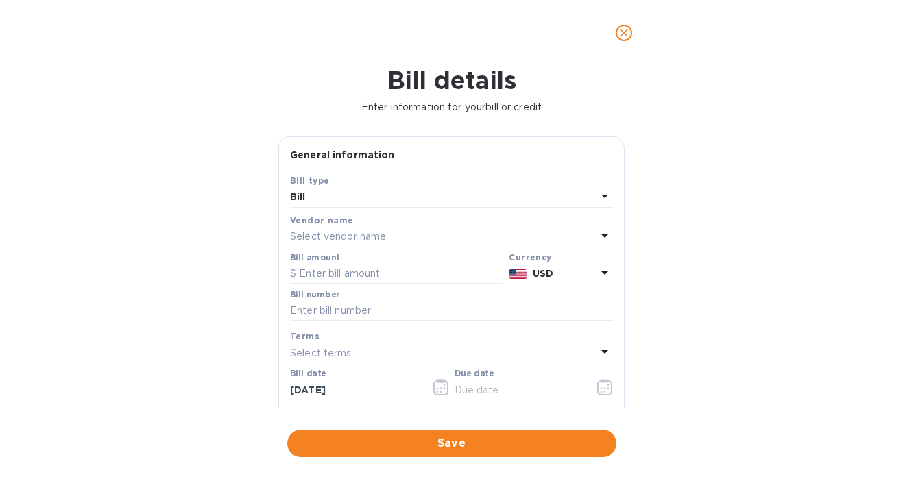
click at [337, 237] on p "Select vendor name" at bounding box center [338, 237] width 96 height 14
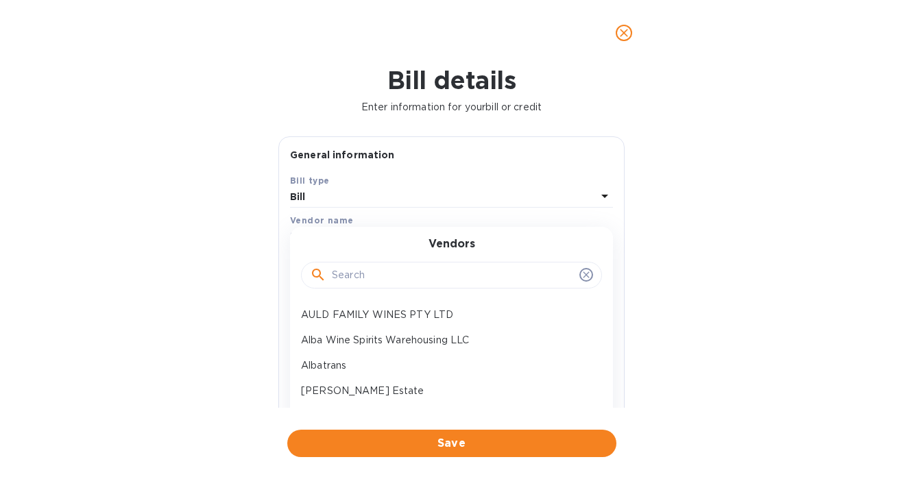
click at [350, 266] on input "text" at bounding box center [453, 275] width 242 height 21
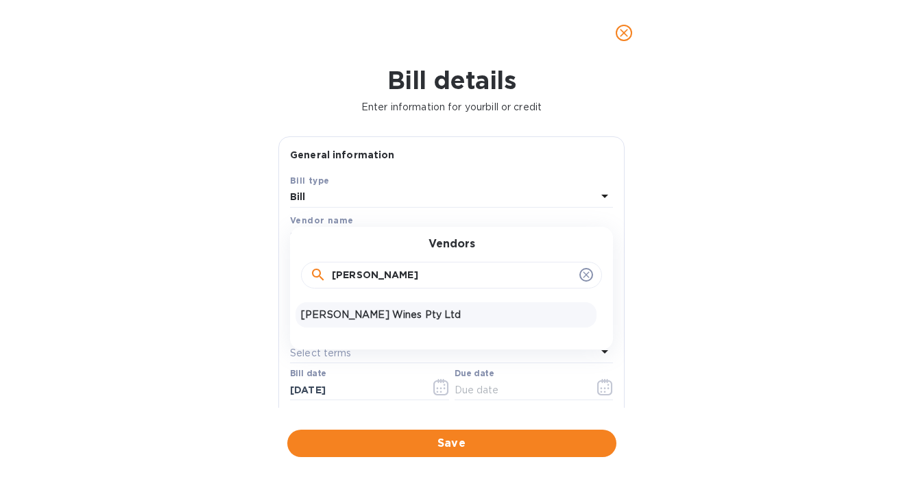
type input "[PERSON_NAME]"
click at [333, 310] on p "[PERSON_NAME] Wines Pty Ltd" at bounding box center [446, 315] width 290 height 14
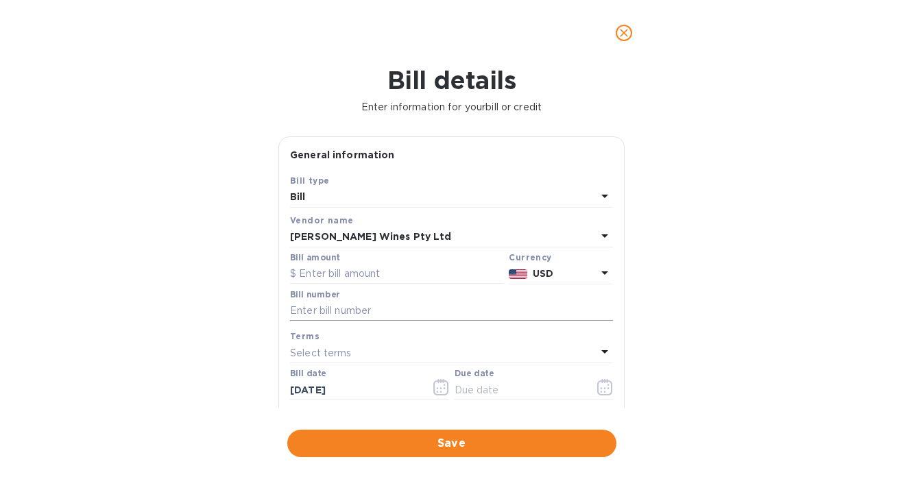
click at [376, 309] on input "text" at bounding box center [451, 311] width 323 height 21
paste input "INV-0933"
type input "INV-0933"
click at [376, 279] on input "text" at bounding box center [396, 274] width 213 height 21
paste input "3,014.35"
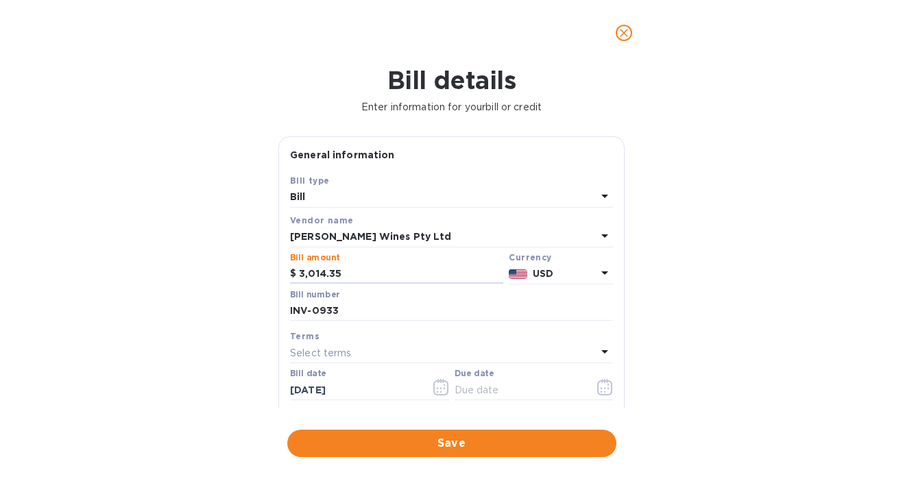
type input "3,014.35"
click at [585, 277] on p "USD" at bounding box center [565, 274] width 64 height 14
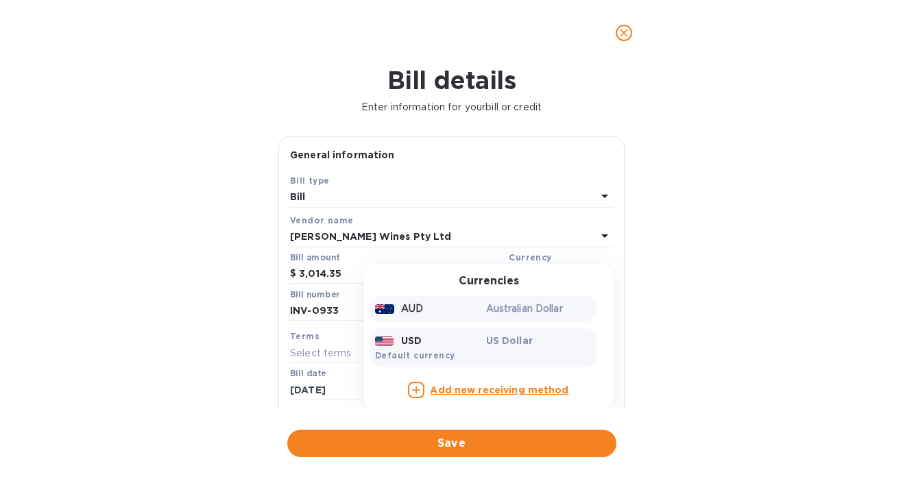
click at [527, 308] on p "Australian Dollar" at bounding box center [539, 309] width 106 height 14
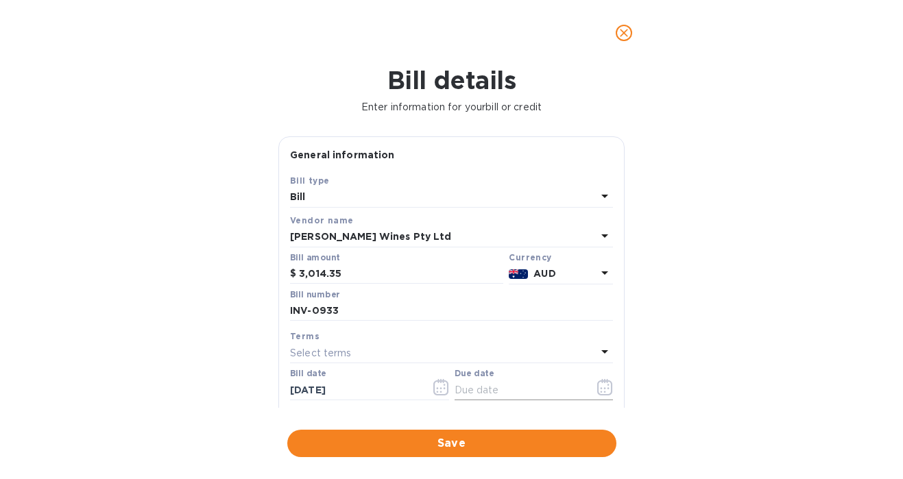
click at [601, 389] on icon "button" at bounding box center [605, 387] width 16 height 16
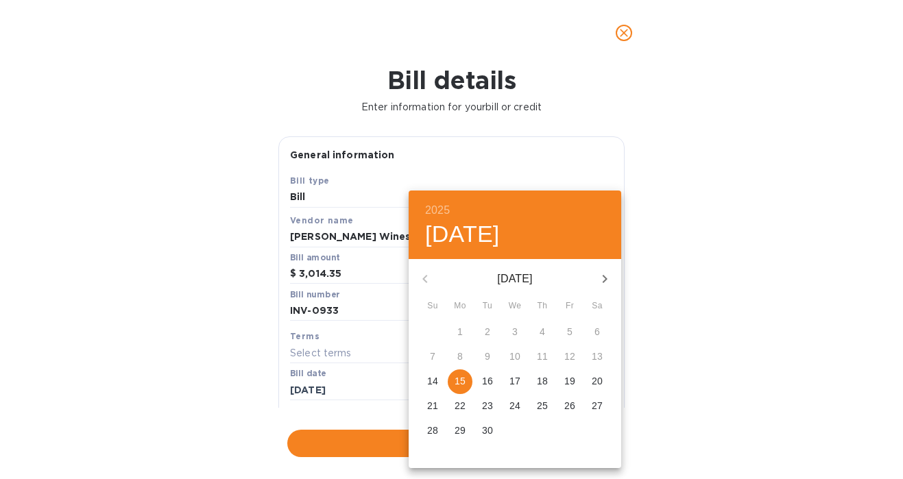
click at [459, 378] on p "15" at bounding box center [460, 381] width 11 height 14
type input "[DATE]"
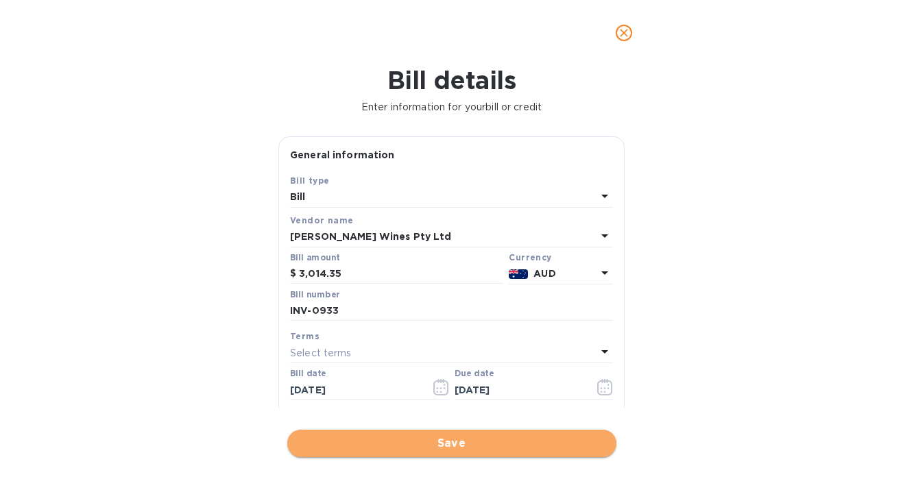
click at [443, 442] on span "Save" at bounding box center [451, 443] width 307 height 16
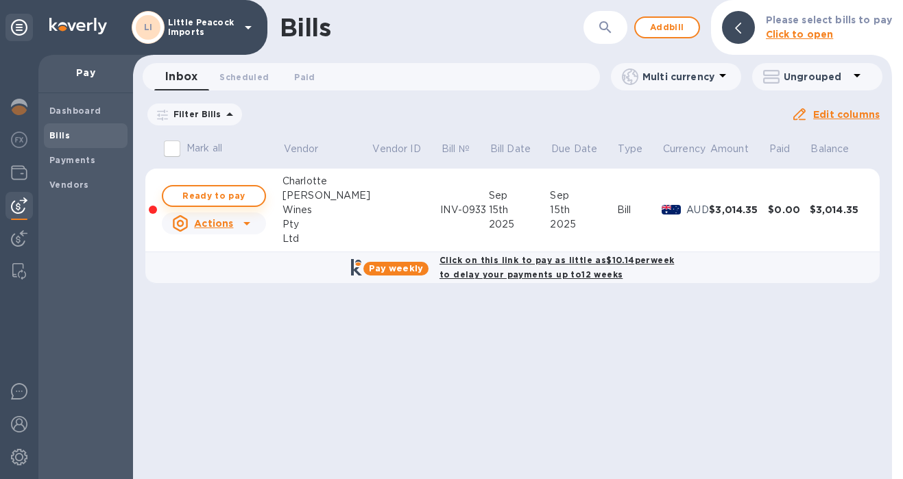
click at [240, 196] on span "Ready to pay" at bounding box center [214, 196] width 80 height 16
checkbox input "true"
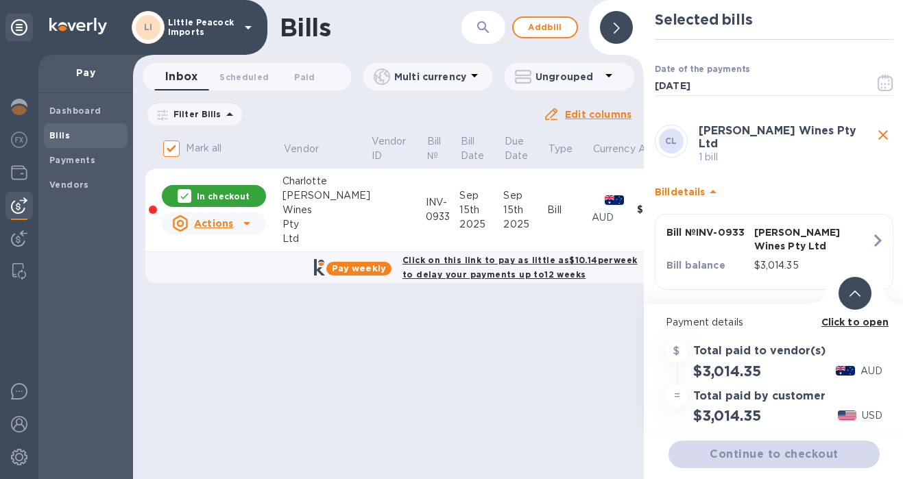
click at [857, 290] on span at bounding box center [854, 293] width 11 height 13
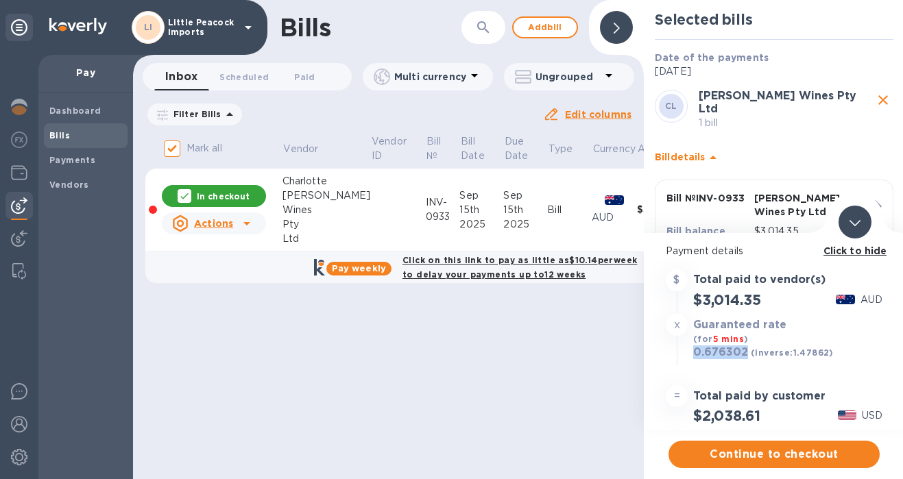
drag, startPoint x: 694, startPoint y: 373, endPoint x: 745, endPoint y: 372, distance: 51.4
click at [745, 360] on h3 "0.676302" at bounding box center [720, 353] width 55 height 14
copy h3 "0.676302"
click at [825, 457] on span "Continue to checkout" at bounding box center [773, 454] width 189 height 16
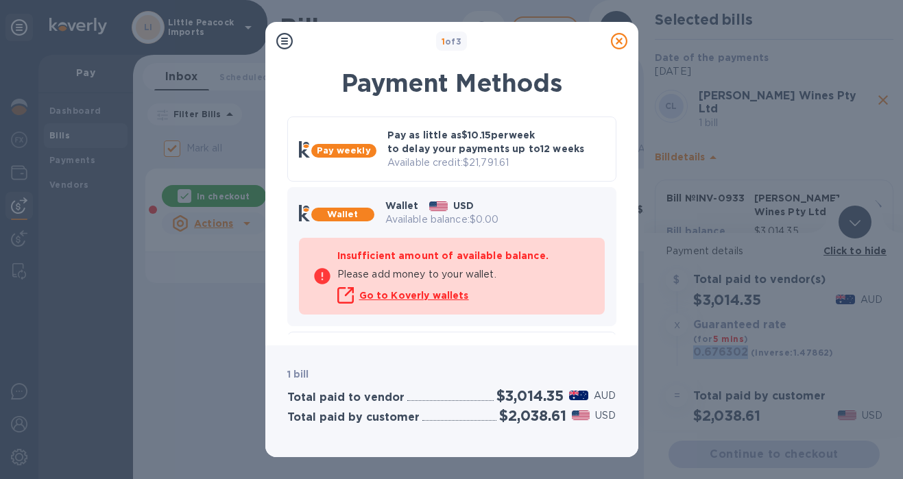
scroll to position [112, 0]
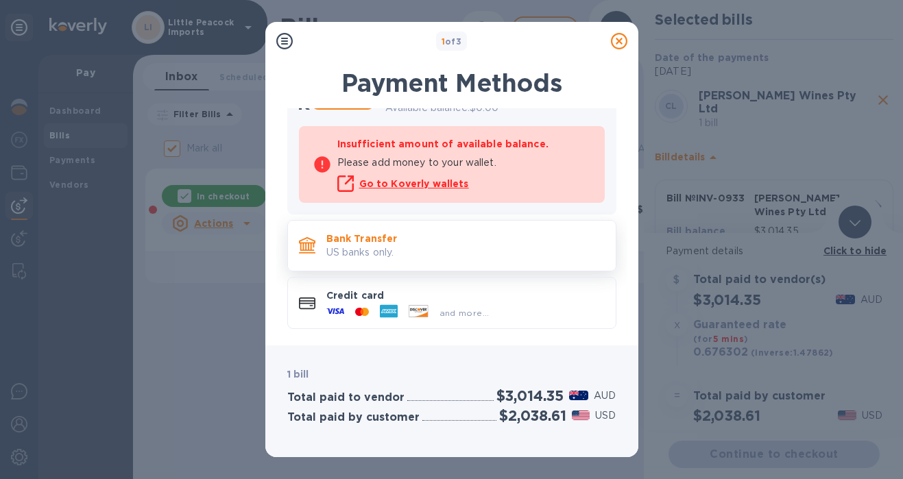
click at [483, 245] on p "US banks only." at bounding box center [465, 252] width 278 height 14
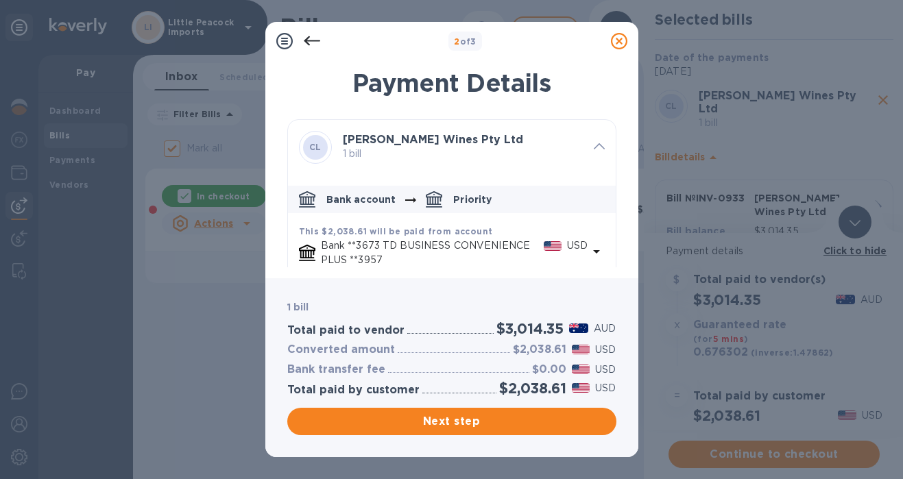
scroll to position [158, 0]
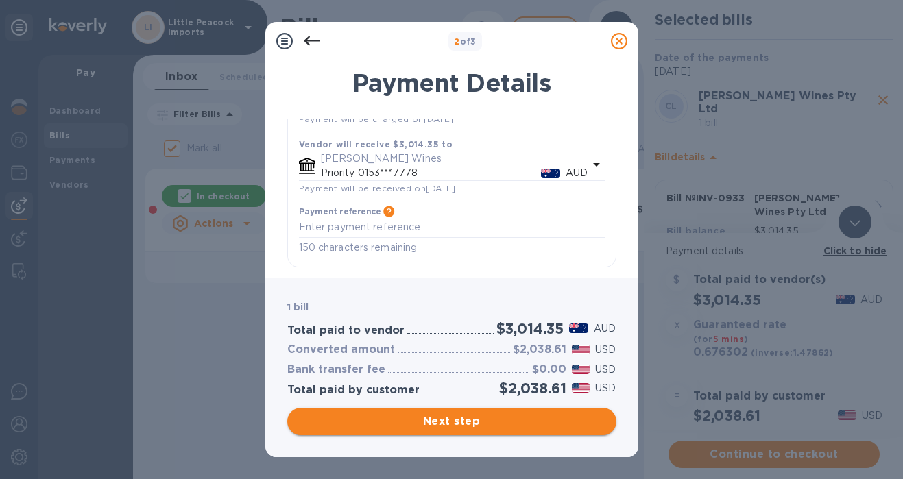
click at [517, 422] on span "Next step" at bounding box center [451, 421] width 307 height 16
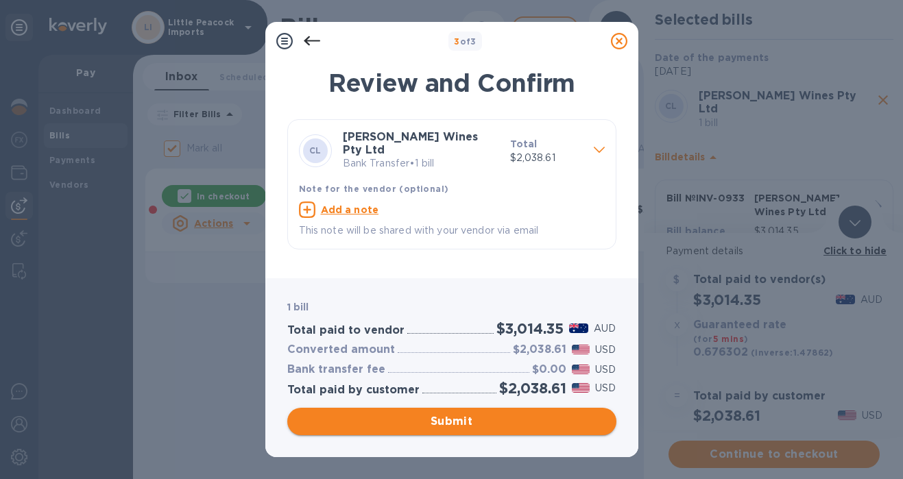
click at [534, 420] on span "Submit" at bounding box center [451, 421] width 307 height 16
